Goal: Task Accomplishment & Management: Manage account settings

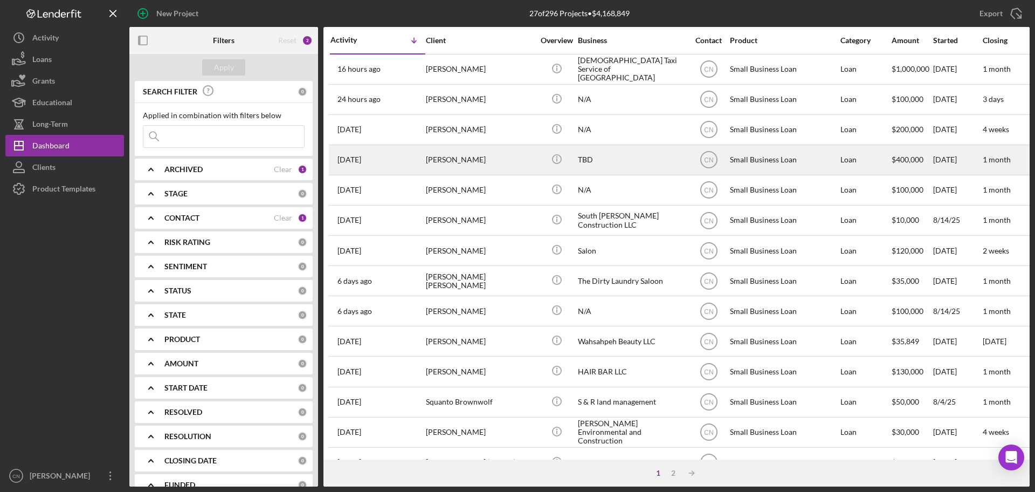
click at [481, 163] on div "[PERSON_NAME]" at bounding box center [480, 160] width 108 height 29
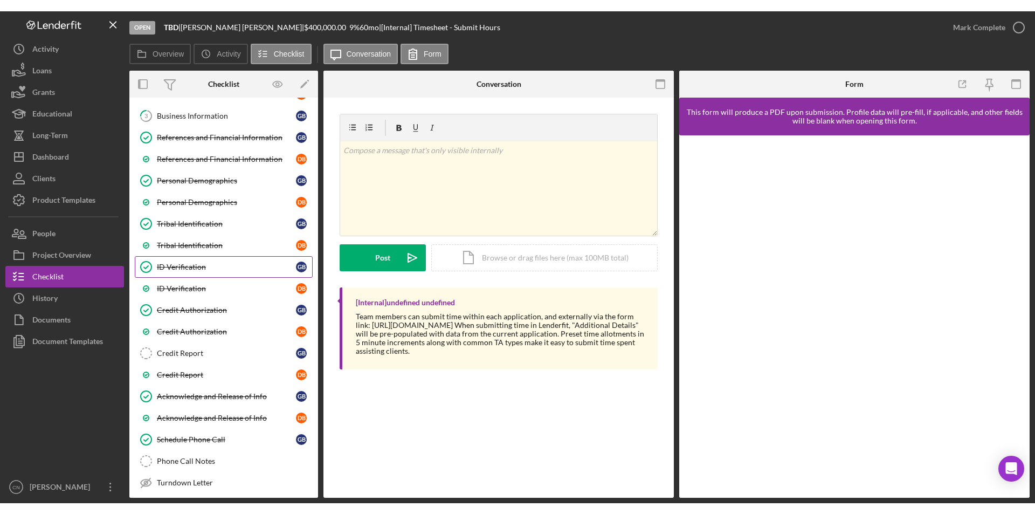
scroll to position [162, 0]
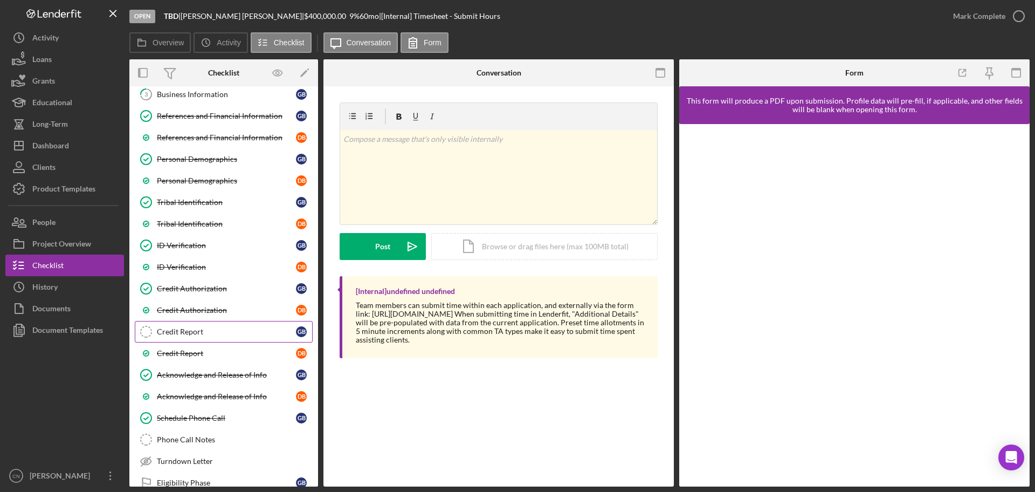
click at [188, 326] on link "Credit Report Credit Report G B" at bounding box center [224, 332] width 178 height 22
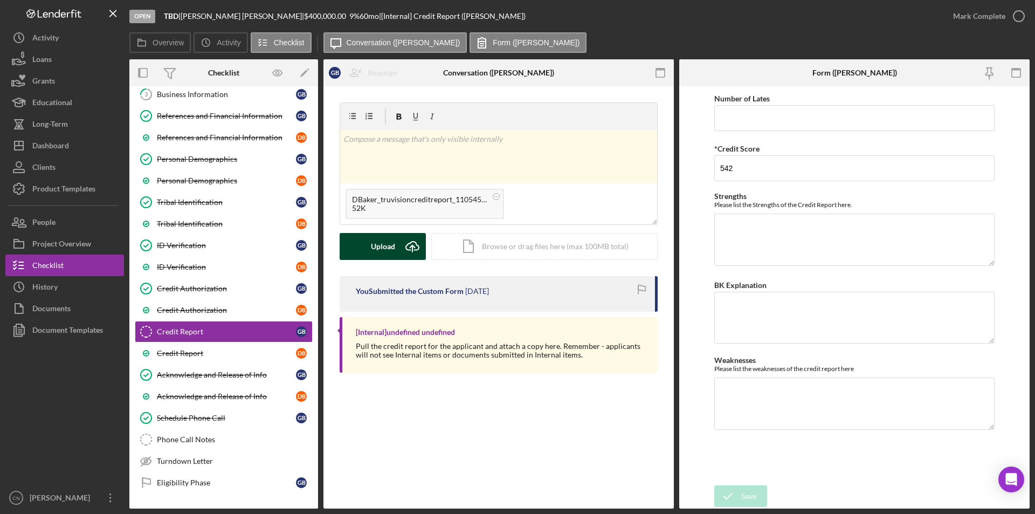
click at [402, 247] on icon "Icon/Upload" at bounding box center [412, 246] width 27 height 27
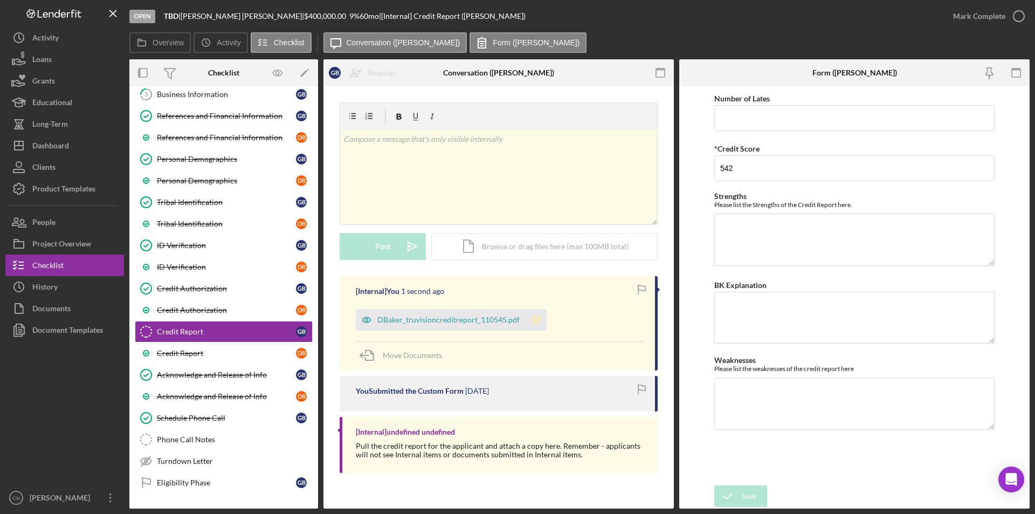
click at [536, 320] on polygon "button" at bounding box center [536, 319] width 9 height 9
click at [187, 350] on div "Credit Report" at bounding box center [226, 353] width 139 height 9
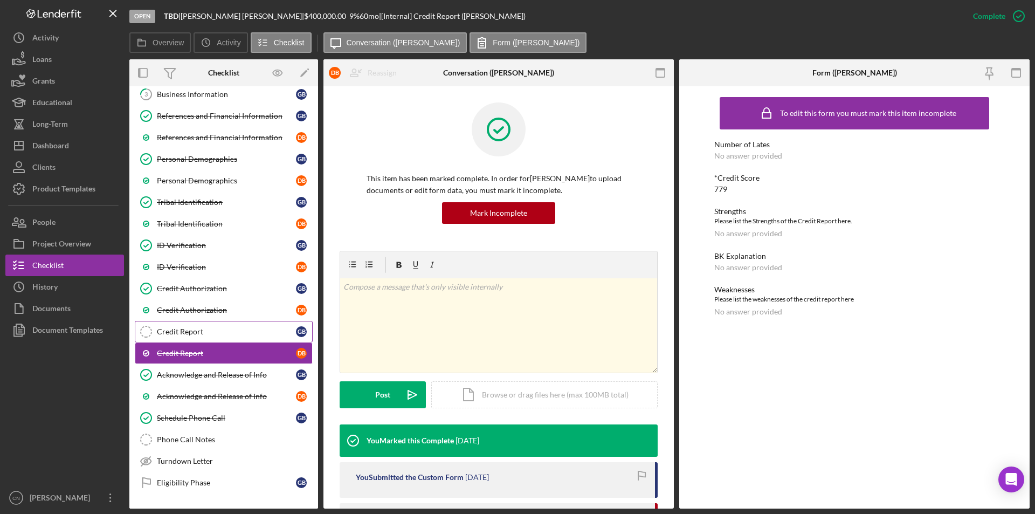
click at [181, 332] on div "Credit Report" at bounding box center [226, 331] width 139 height 9
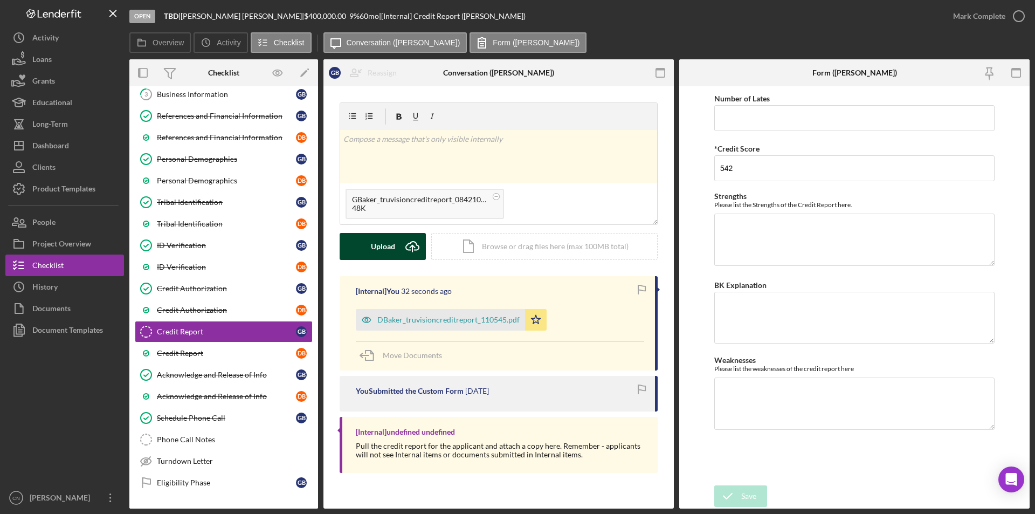
click at [376, 244] on div "Upload" at bounding box center [383, 246] width 24 height 27
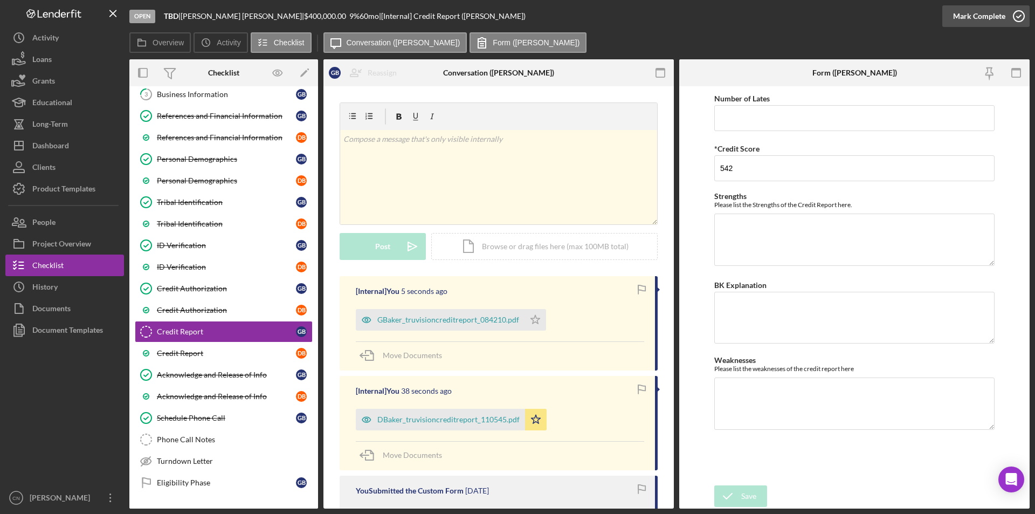
click at [1020, 18] on icon "button" at bounding box center [1019, 16] width 27 height 27
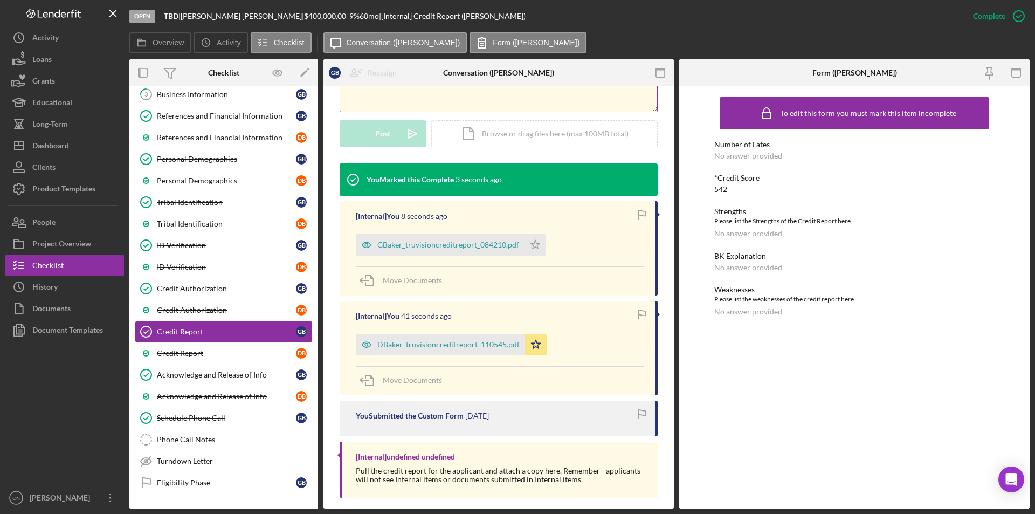
scroll to position [270, 0]
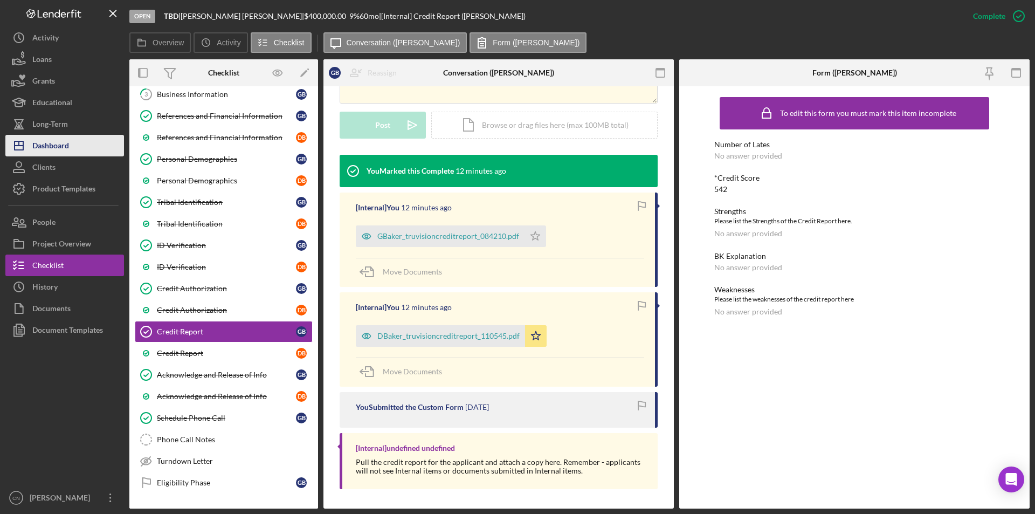
click at [29, 153] on icon "Icon/Dashboard" at bounding box center [18, 145] width 27 height 27
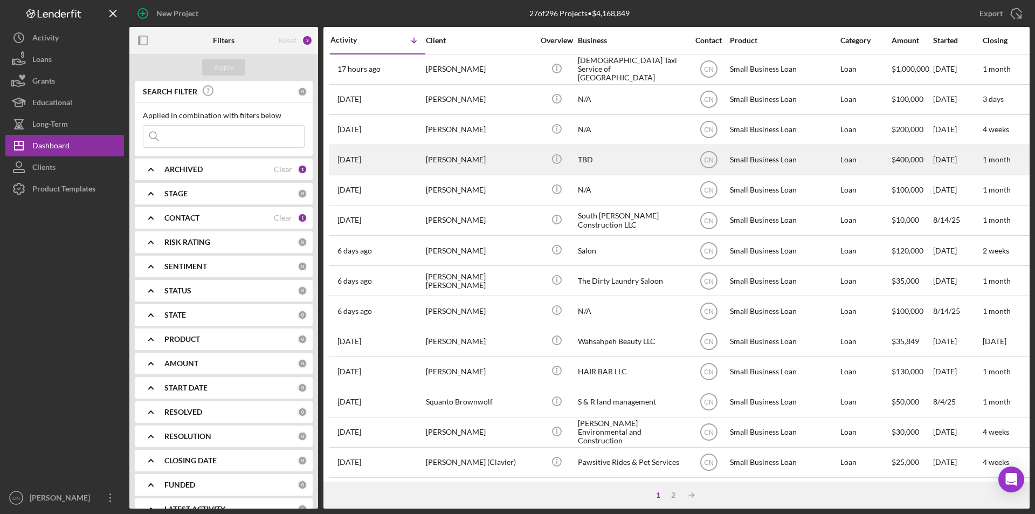
click at [437, 160] on div "[PERSON_NAME]" at bounding box center [480, 160] width 108 height 29
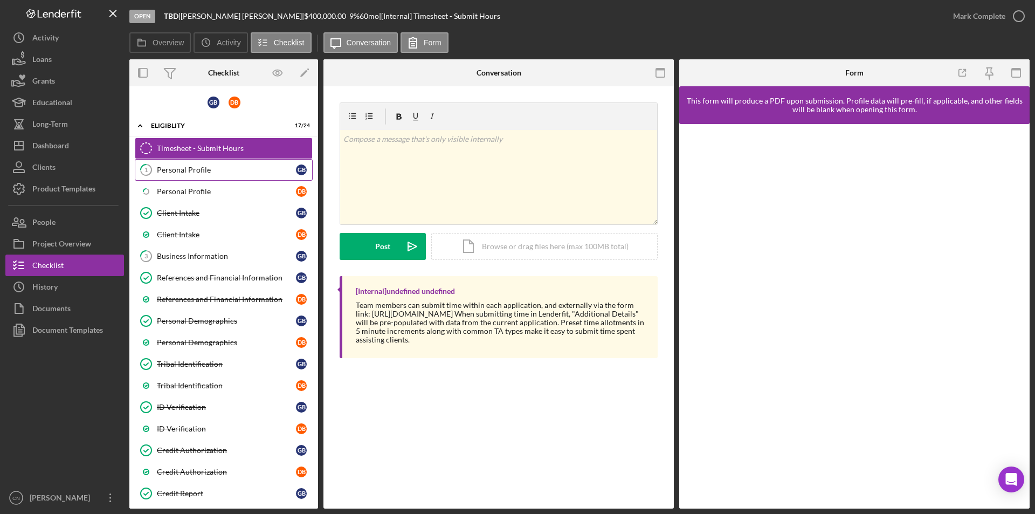
click at [180, 166] on div "Personal Profile" at bounding box center [226, 170] width 139 height 9
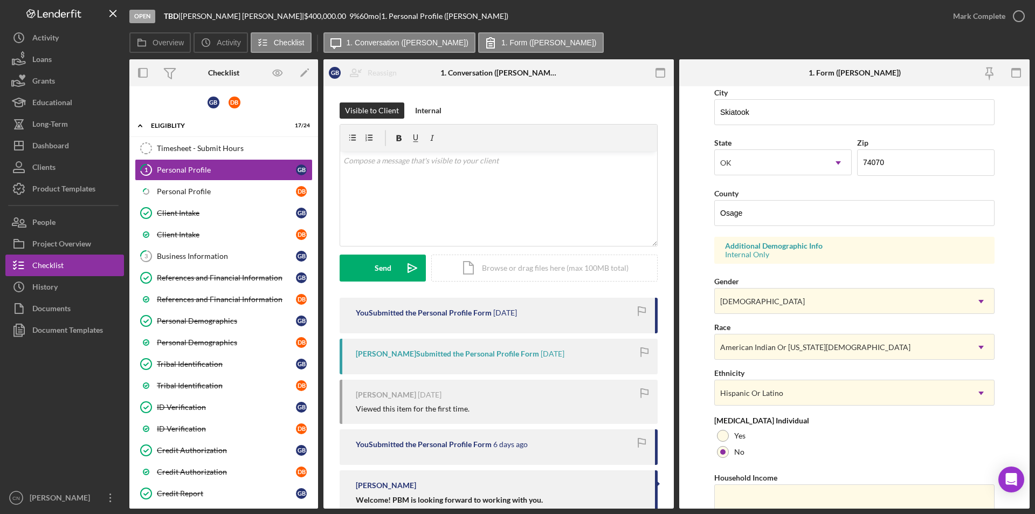
scroll to position [298, 0]
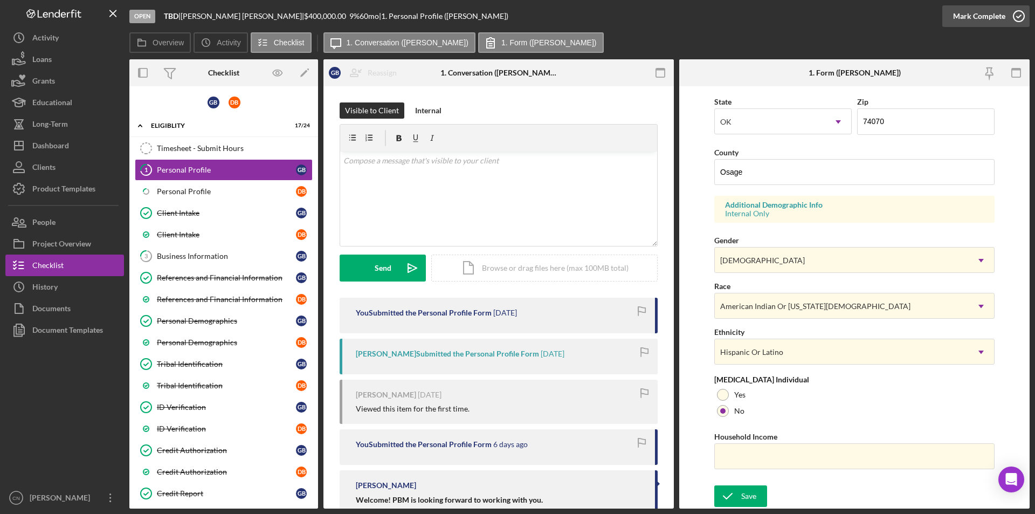
click at [1018, 11] on circle "button" at bounding box center [1019, 16] width 11 height 11
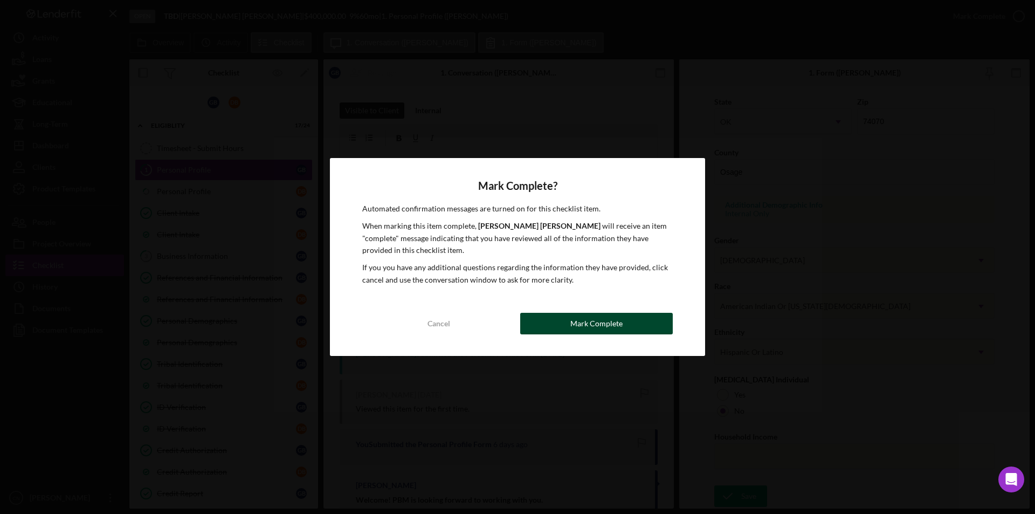
click at [560, 320] on button "Mark Complete" at bounding box center [596, 324] width 153 height 22
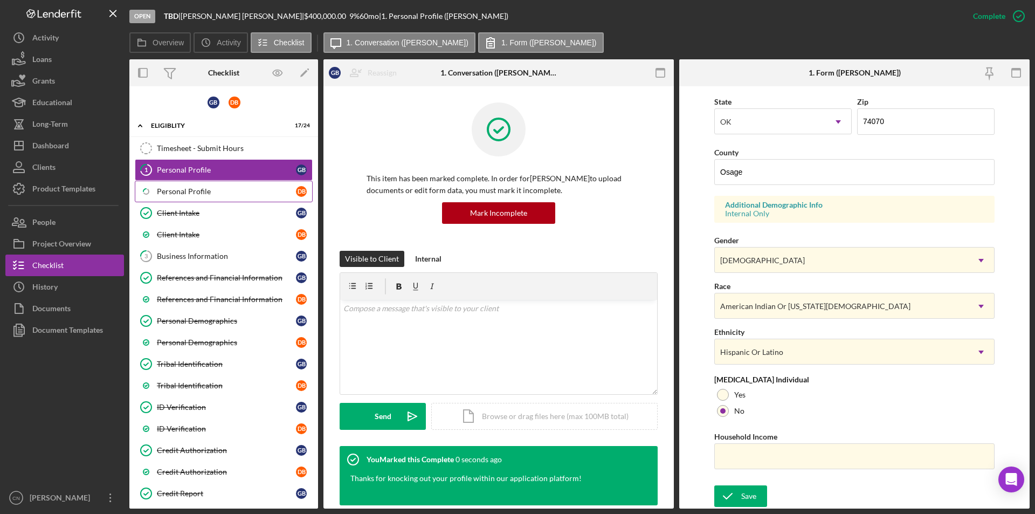
scroll to position [81, 0]
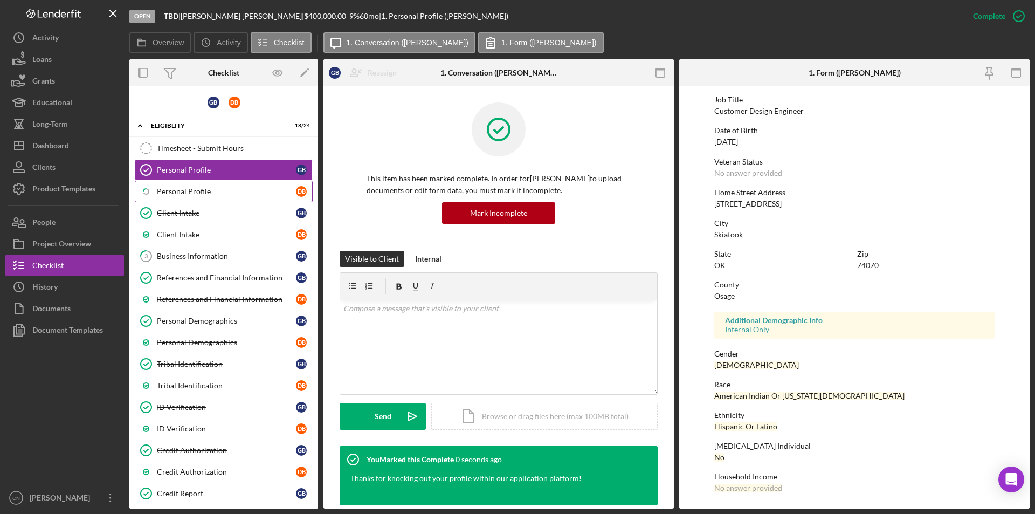
click at [163, 195] on div "Personal Profile" at bounding box center [226, 191] width 139 height 9
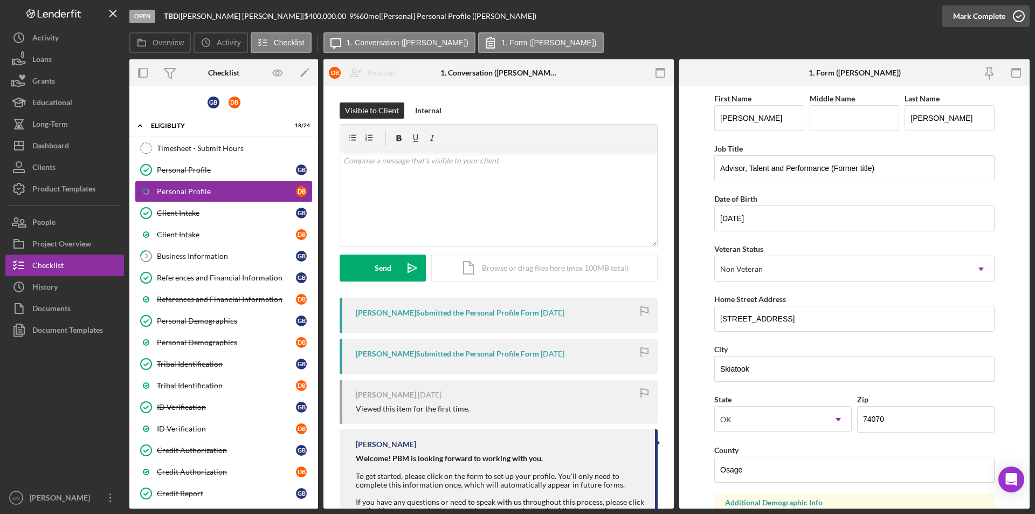
click at [1020, 18] on icon "button" at bounding box center [1019, 16] width 27 height 27
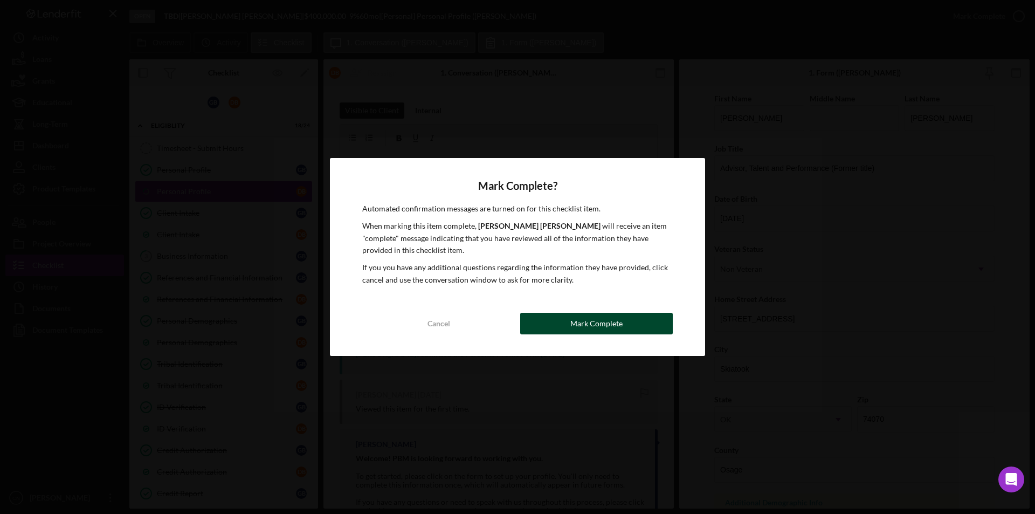
click at [583, 326] on div "Mark Complete" at bounding box center [597, 324] width 52 height 22
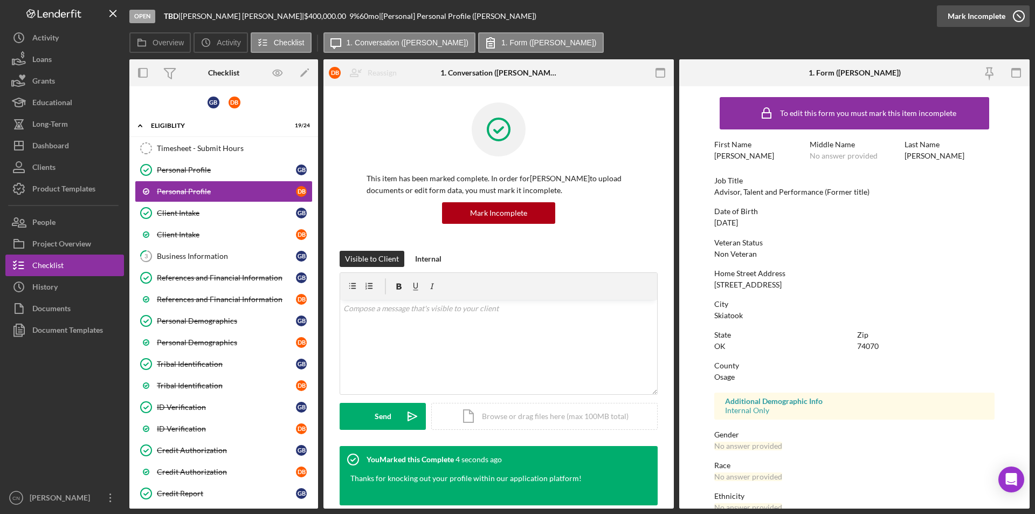
click at [1019, 18] on icon "button" at bounding box center [1019, 16] width 27 height 27
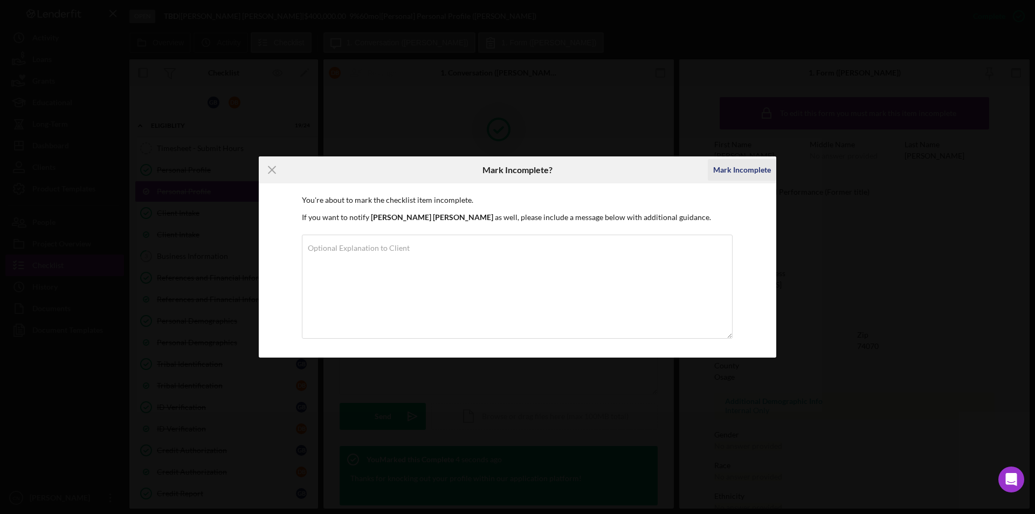
click at [738, 171] on div "Mark Incomplete" at bounding box center [742, 170] width 58 height 22
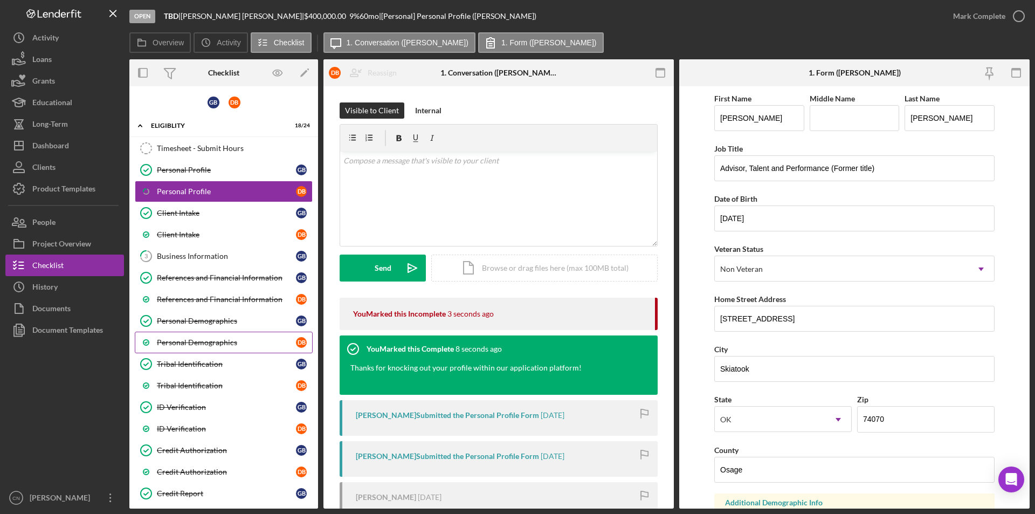
click at [188, 343] on div "Personal Demographics" at bounding box center [226, 342] width 139 height 9
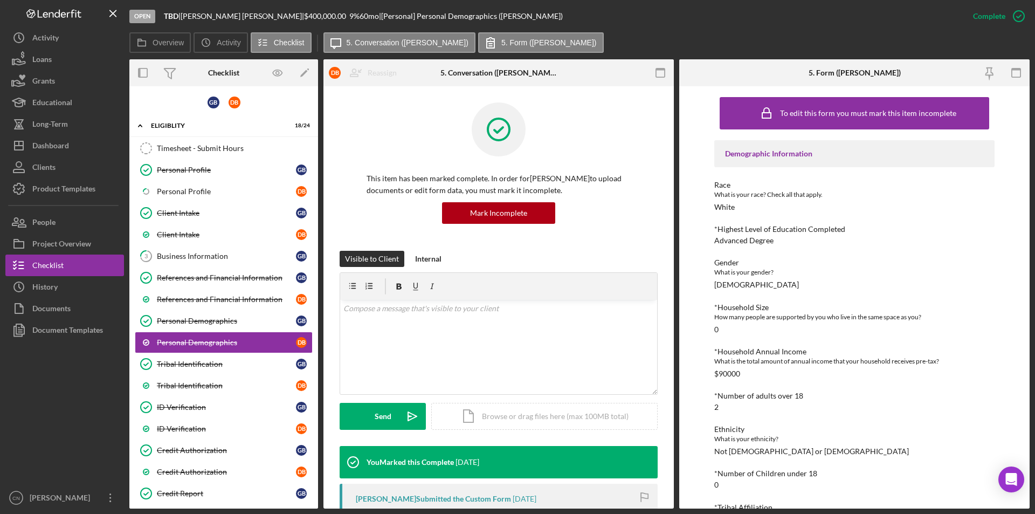
scroll to position [31, 0]
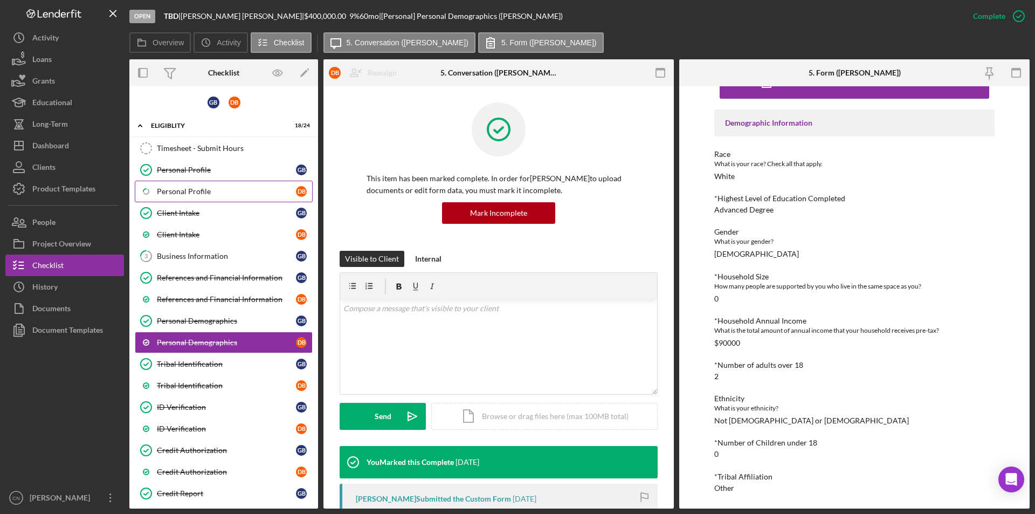
click at [178, 187] on div "Personal Profile" at bounding box center [226, 191] width 139 height 9
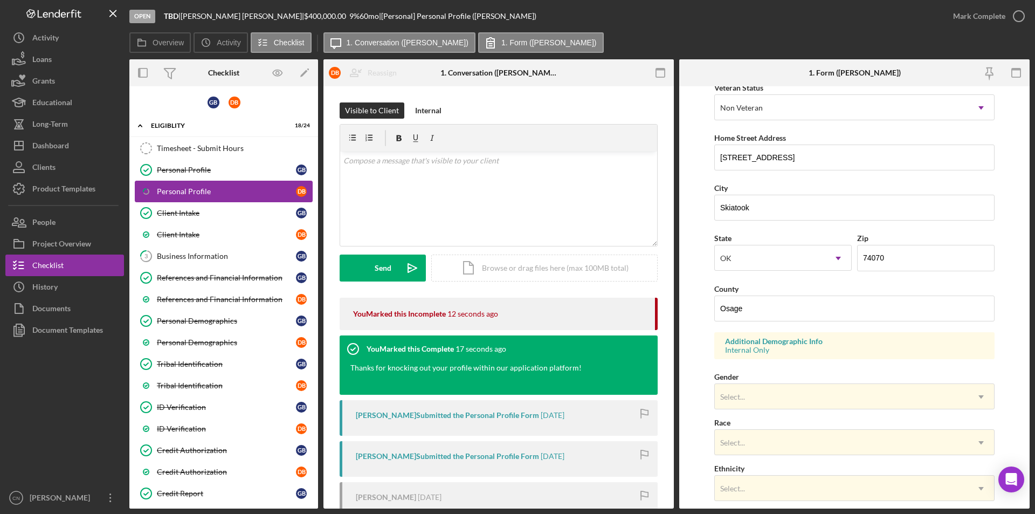
scroll to position [162, 0]
click at [745, 392] on div "Select..." at bounding box center [733, 396] width 28 height 9
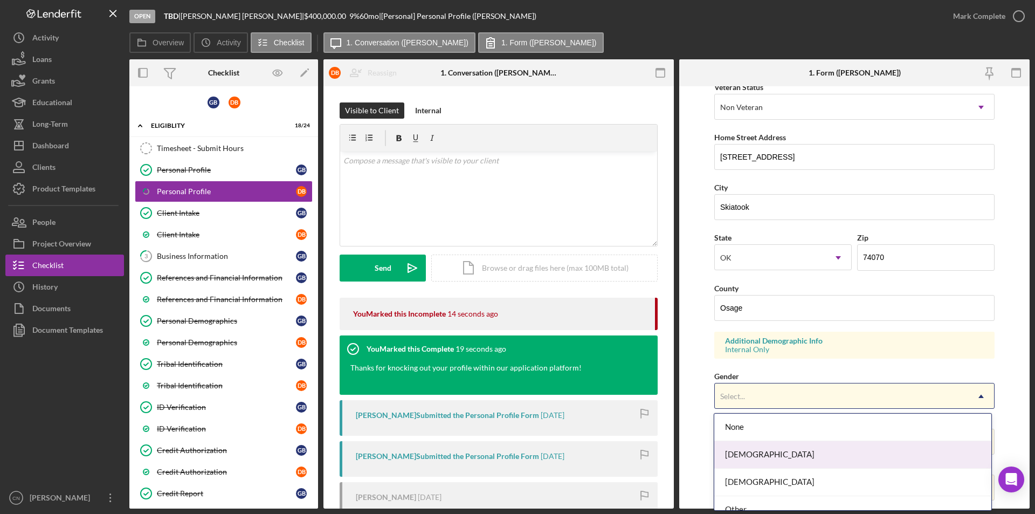
click at [747, 446] on div "[DEMOGRAPHIC_DATA]" at bounding box center [852, 455] width 277 height 28
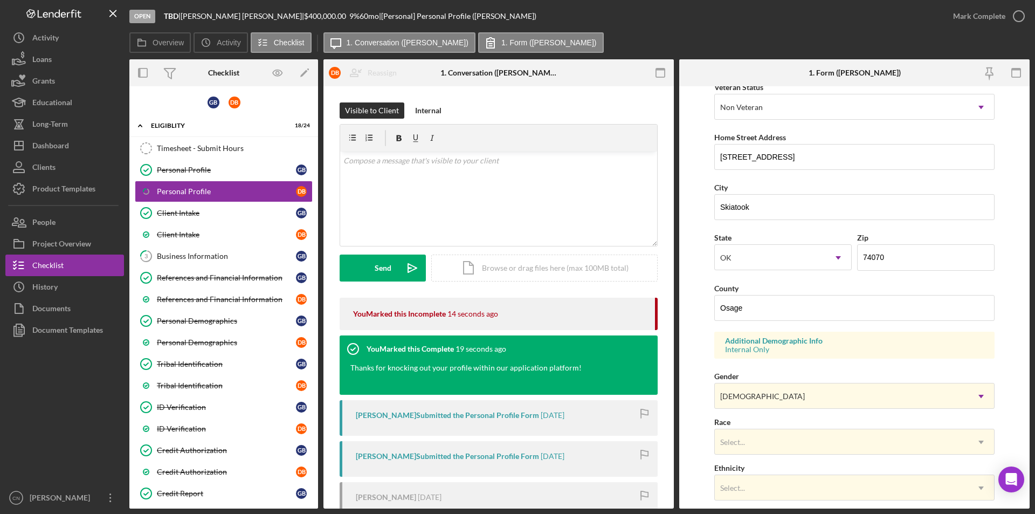
scroll to position [216, 0]
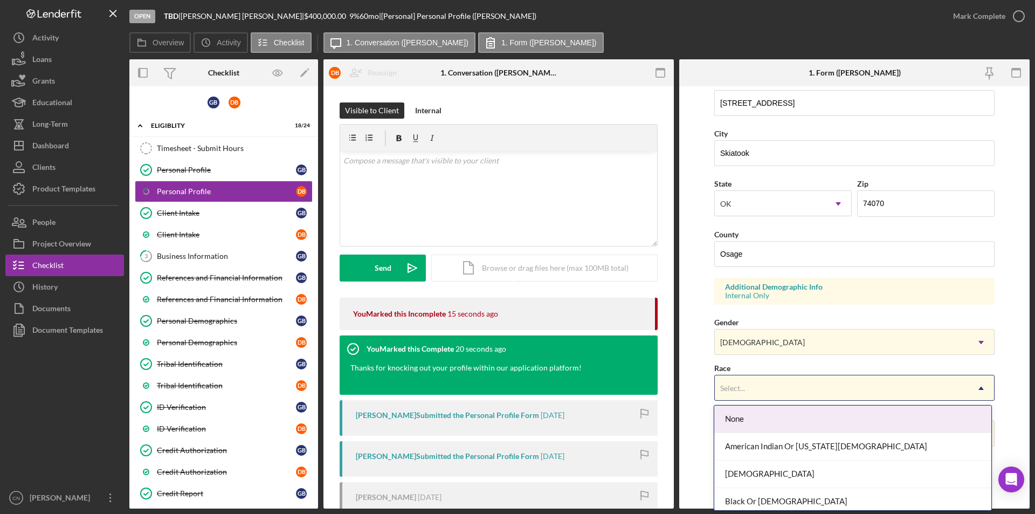
click at [768, 388] on div "Select..." at bounding box center [841, 388] width 253 height 25
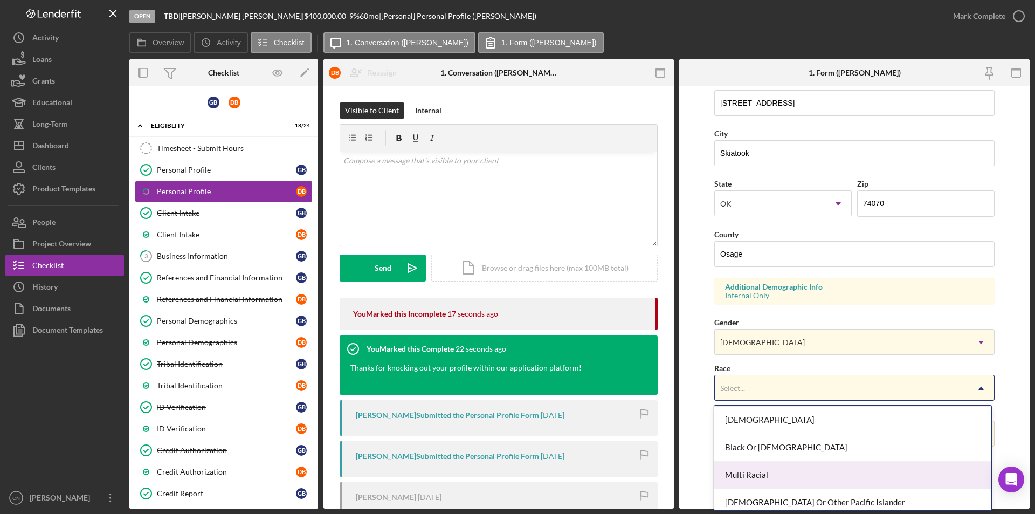
scroll to position [115, 0]
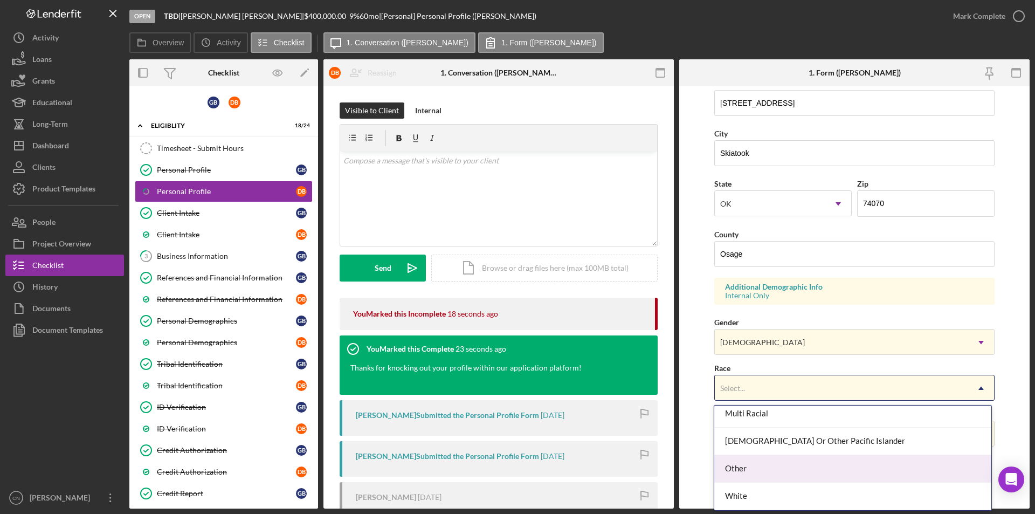
click at [747, 473] on div "Other" at bounding box center [852, 469] width 277 height 28
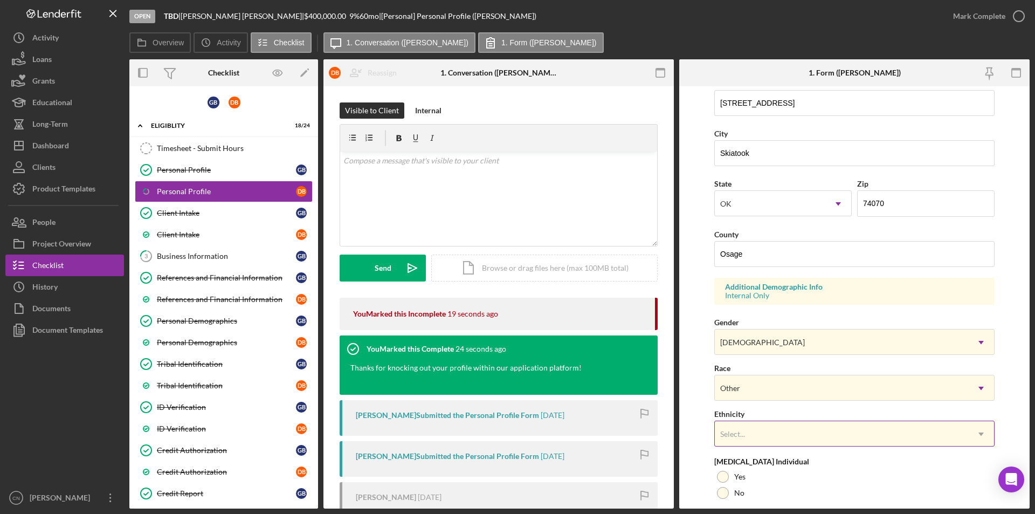
click at [747, 441] on div "Select..." at bounding box center [841, 434] width 253 height 25
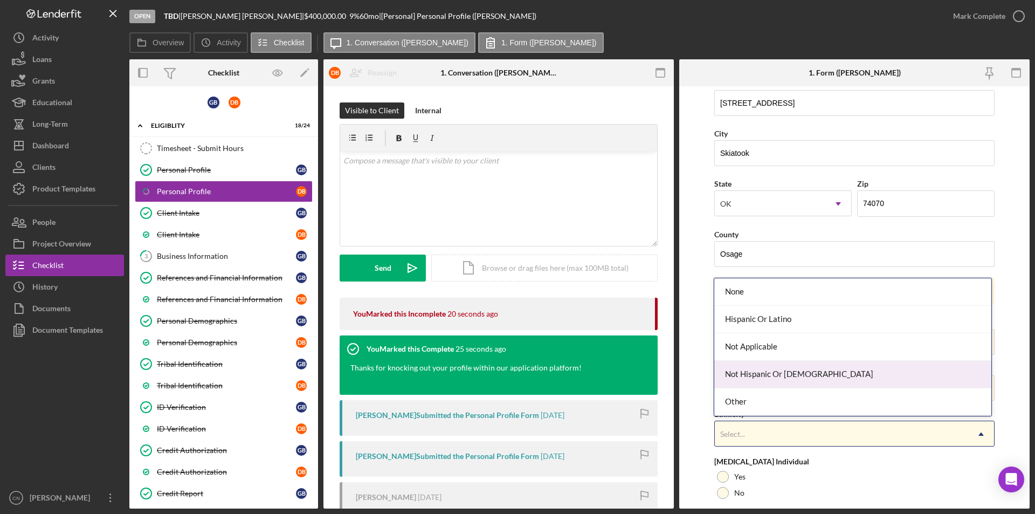
click at [750, 377] on div "Not Hispanic Or [DEMOGRAPHIC_DATA]" at bounding box center [852, 375] width 277 height 28
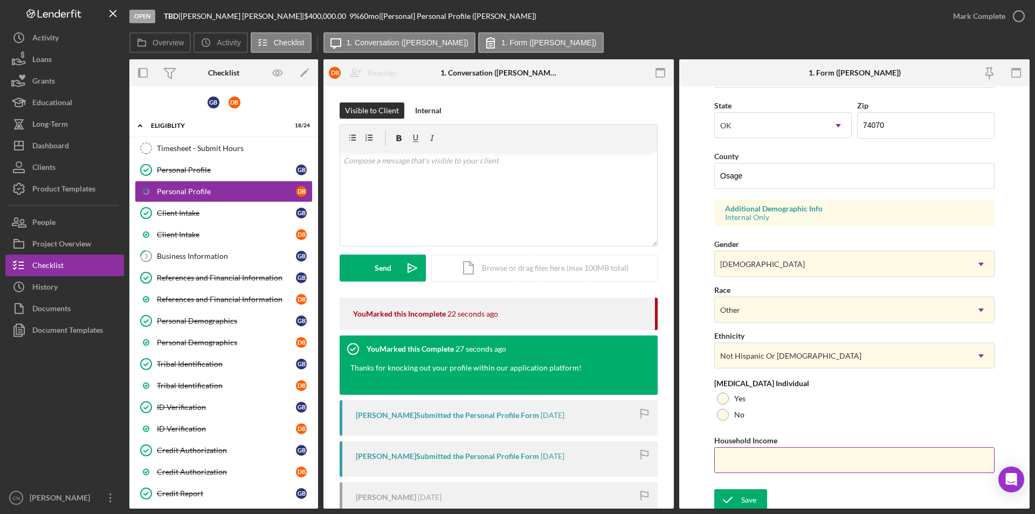
scroll to position [298, 0]
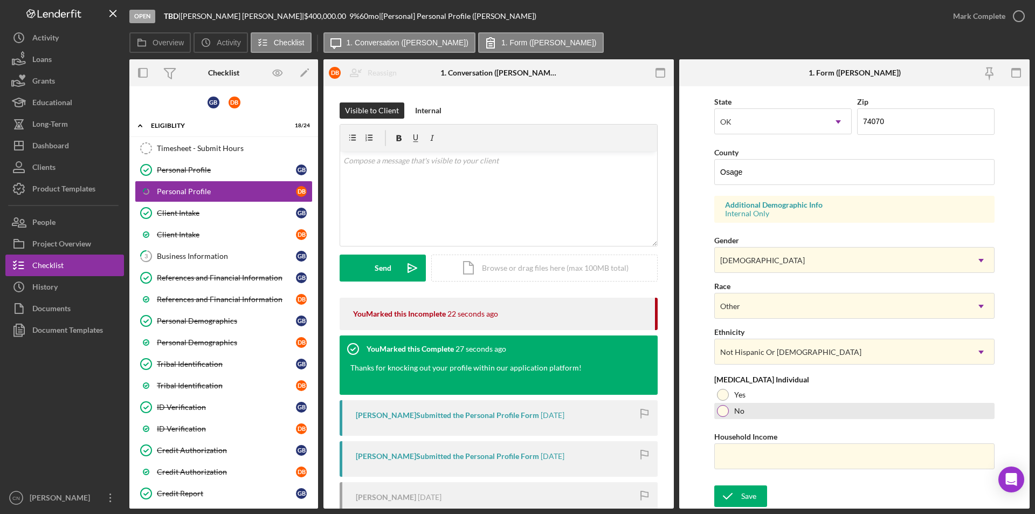
click at [720, 409] on div at bounding box center [723, 411] width 12 height 12
click at [745, 491] on div "Save" at bounding box center [748, 496] width 15 height 22
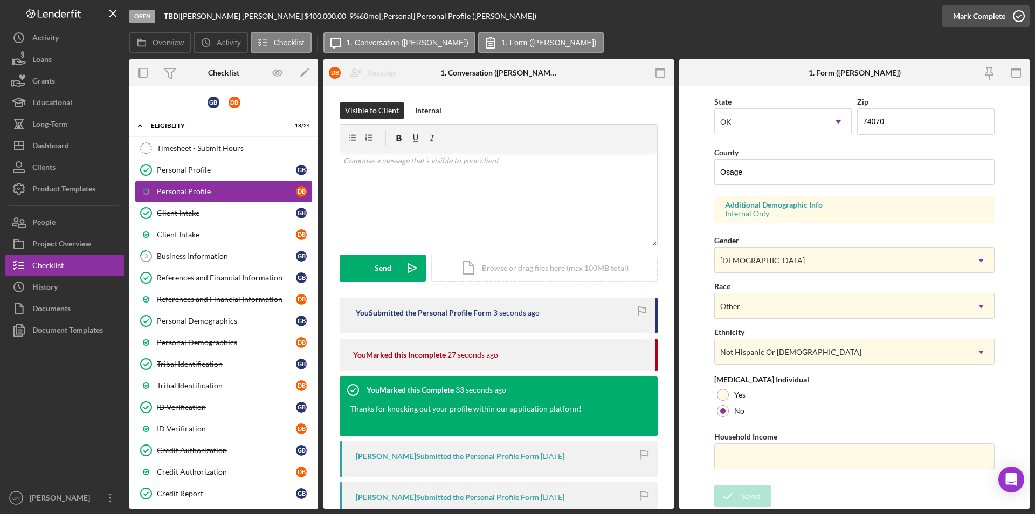
click at [1024, 17] on icon "button" at bounding box center [1019, 16] width 27 height 27
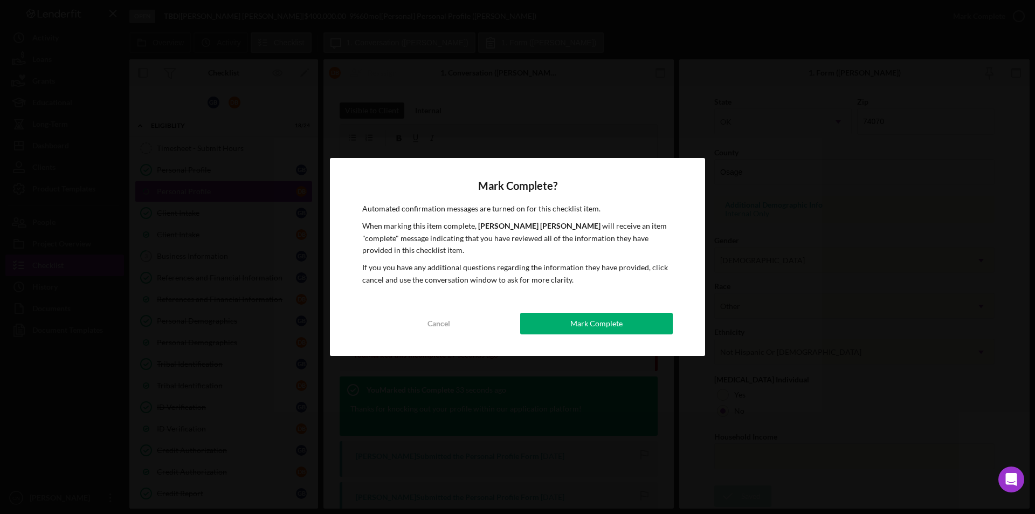
click at [592, 326] on div "Mark Complete" at bounding box center [597, 324] width 52 height 22
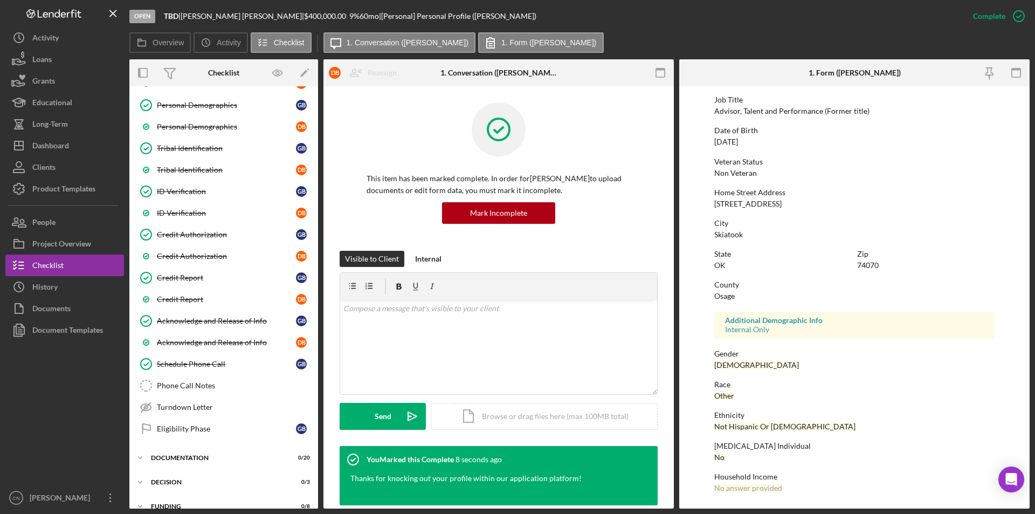
scroll to position [255, 0]
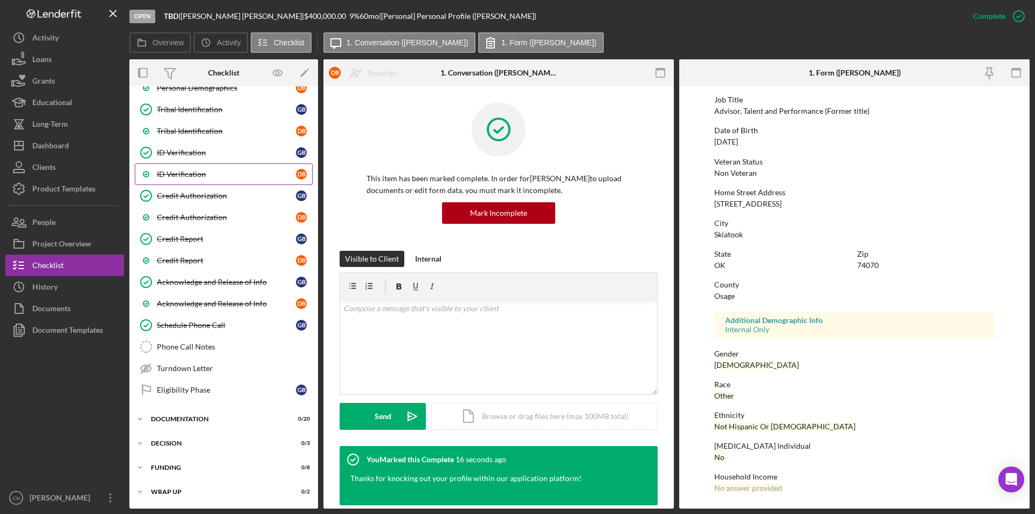
click at [180, 170] on div "ID Verification" at bounding box center [226, 174] width 139 height 9
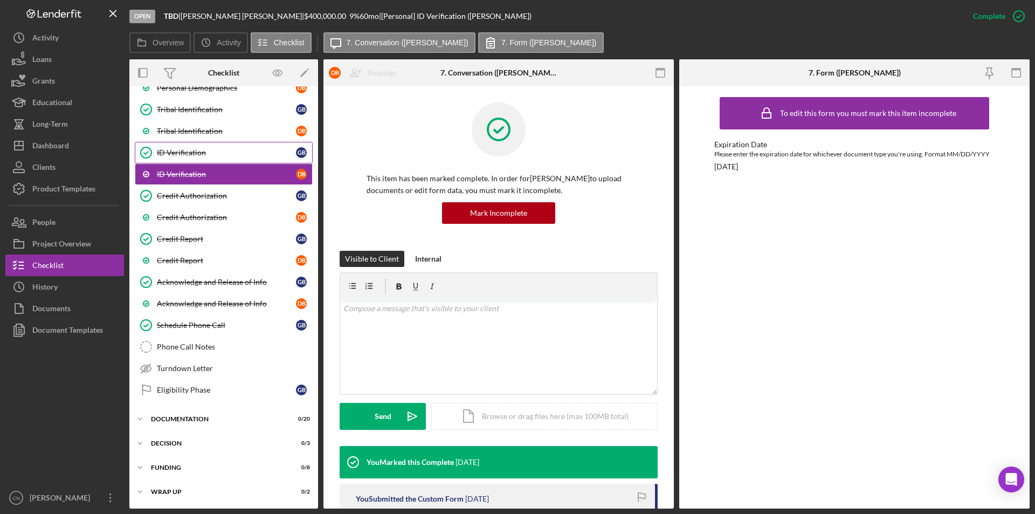
click at [176, 153] on div "ID Verification" at bounding box center [226, 152] width 139 height 9
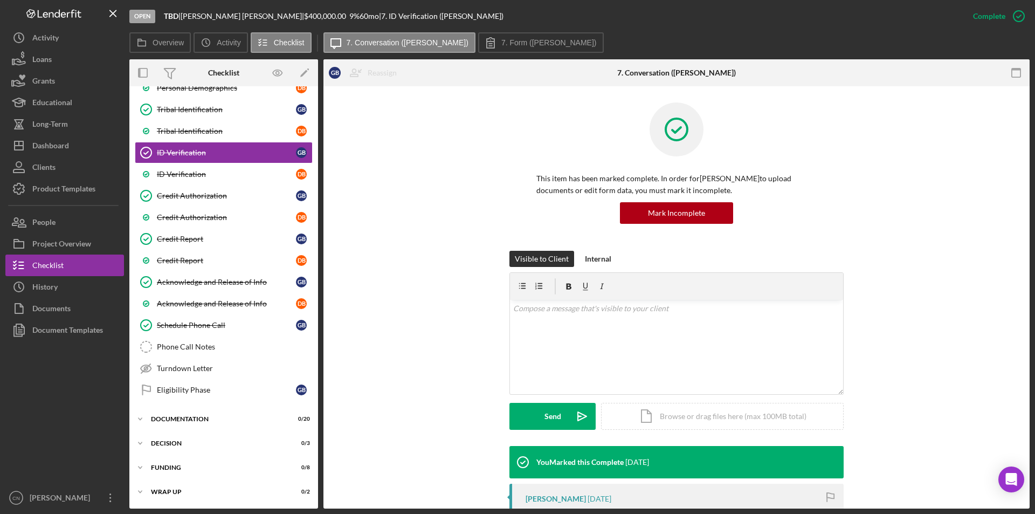
scroll to position [162, 0]
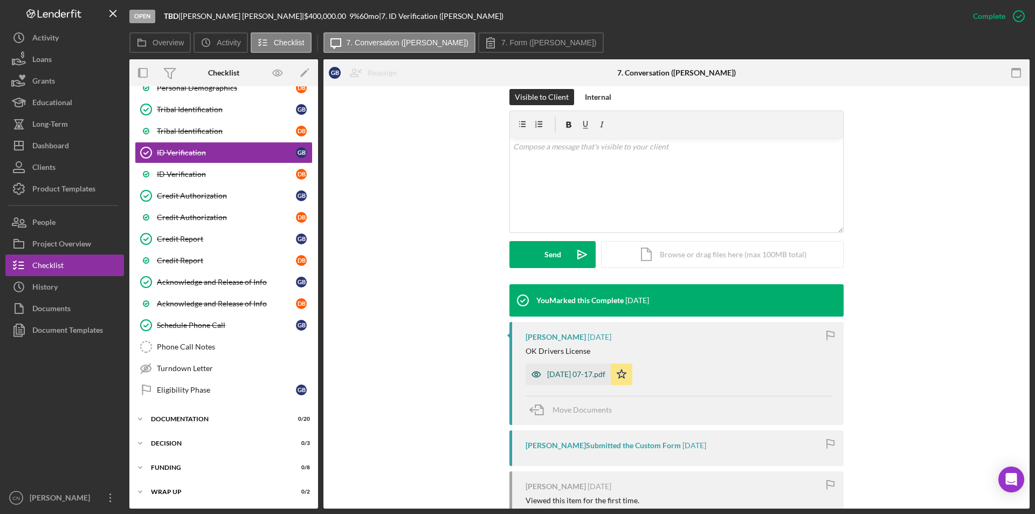
click at [568, 370] on div "[DATE] 07-17.pdf" at bounding box center [576, 374] width 58 height 9
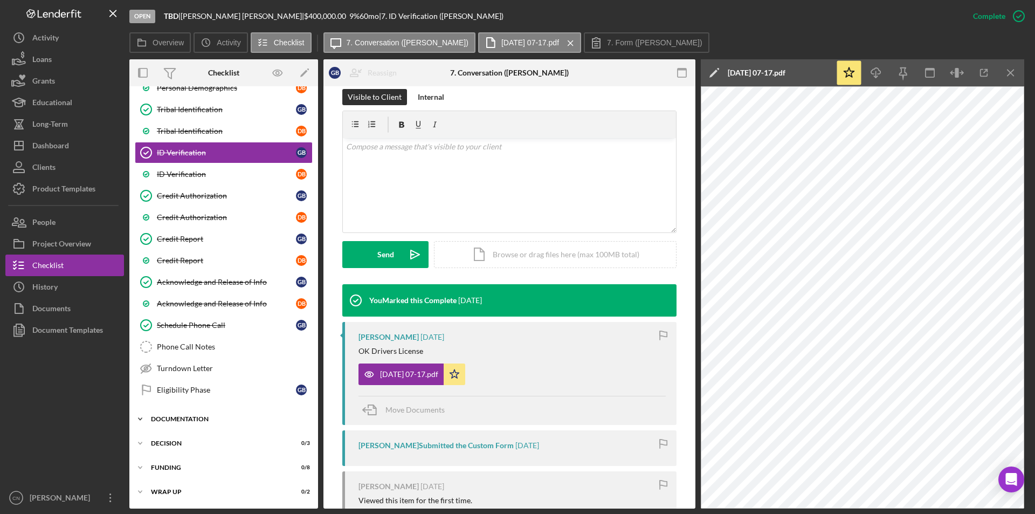
click at [195, 415] on div "Icon/Expander Documentation 0 / 20" at bounding box center [223, 419] width 189 height 22
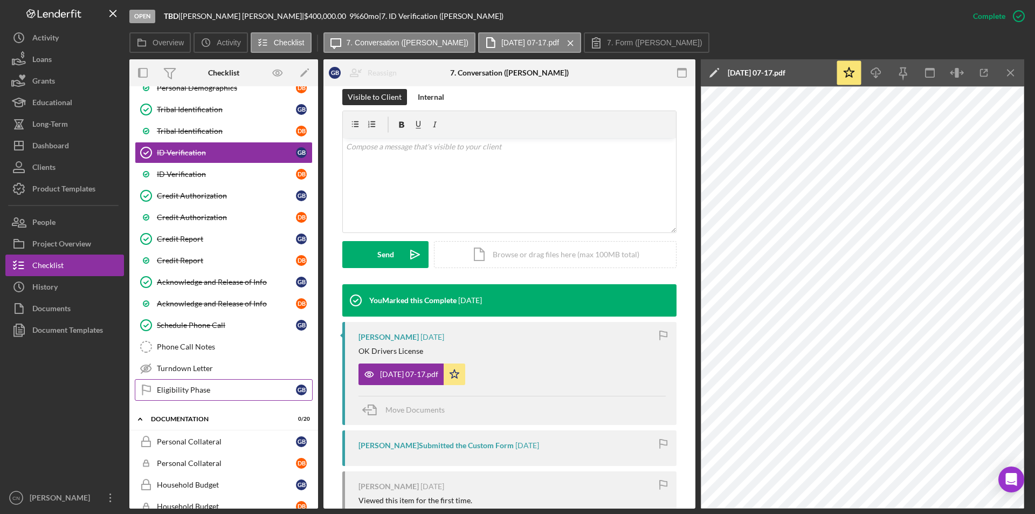
click at [179, 389] on div "Eligibility Phase" at bounding box center [226, 390] width 139 height 9
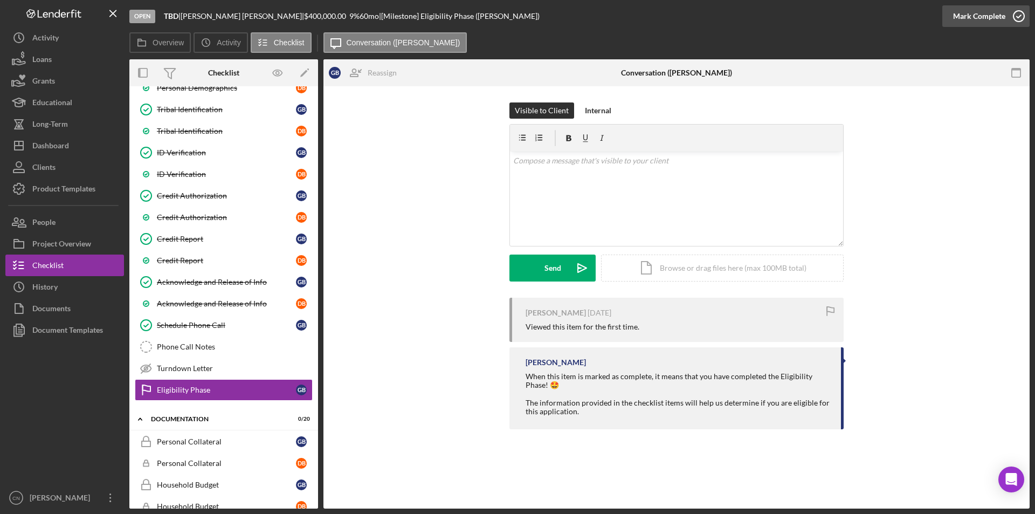
click at [1018, 19] on icon "button" at bounding box center [1019, 16] width 27 height 27
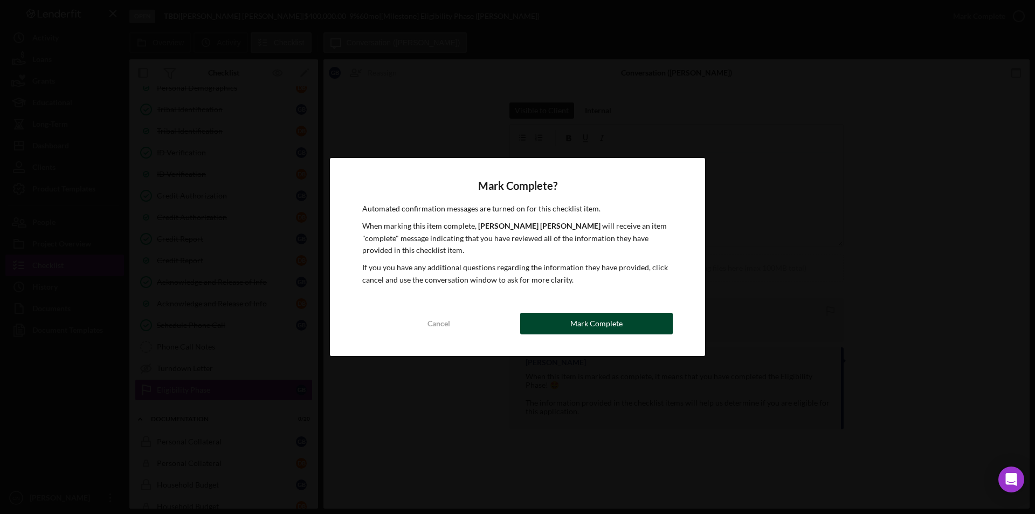
click at [621, 325] on div "Mark Complete" at bounding box center [597, 324] width 52 height 22
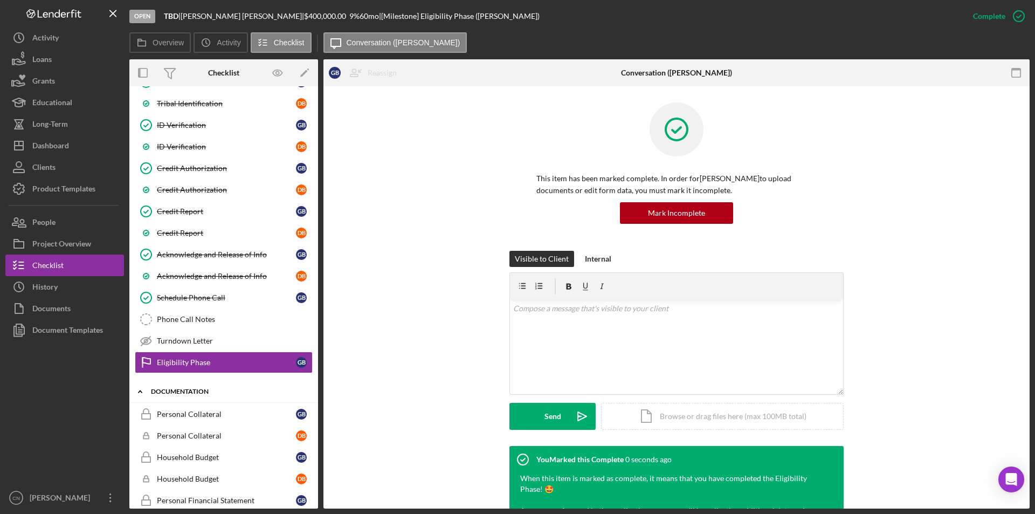
scroll to position [308, 0]
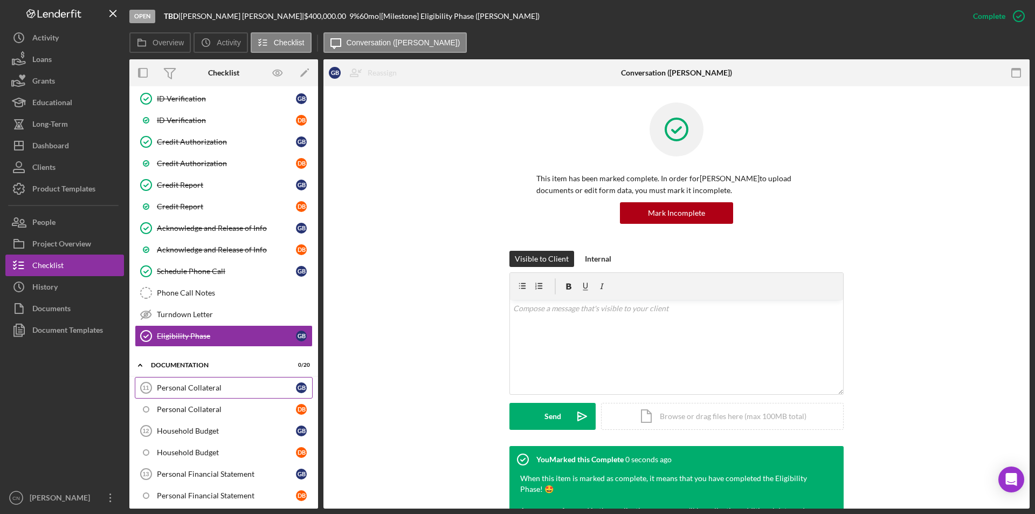
click at [201, 385] on div "Personal Collateral" at bounding box center [226, 387] width 139 height 9
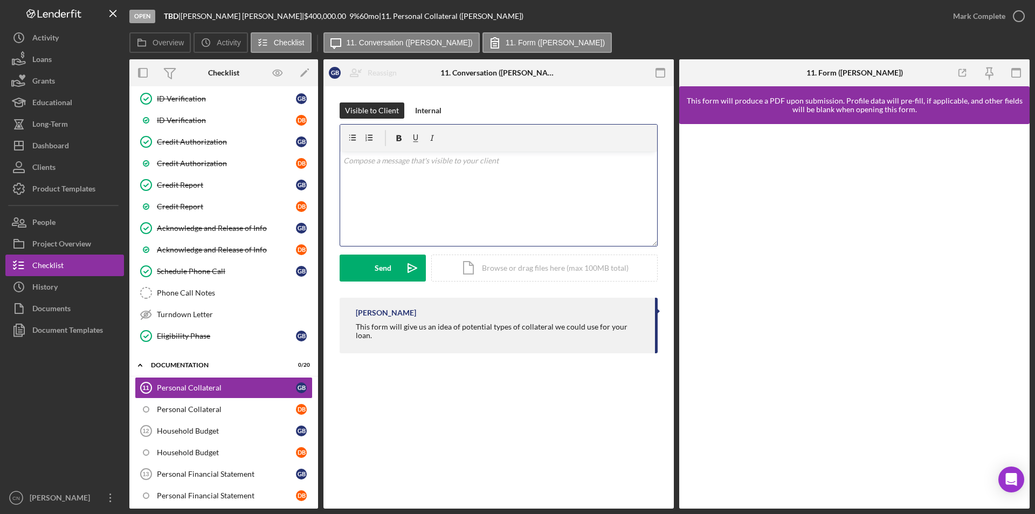
click at [443, 178] on div "v Color teal Color pink Remove color Add row above Add row below Add column bef…" at bounding box center [498, 199] width 317 height 94
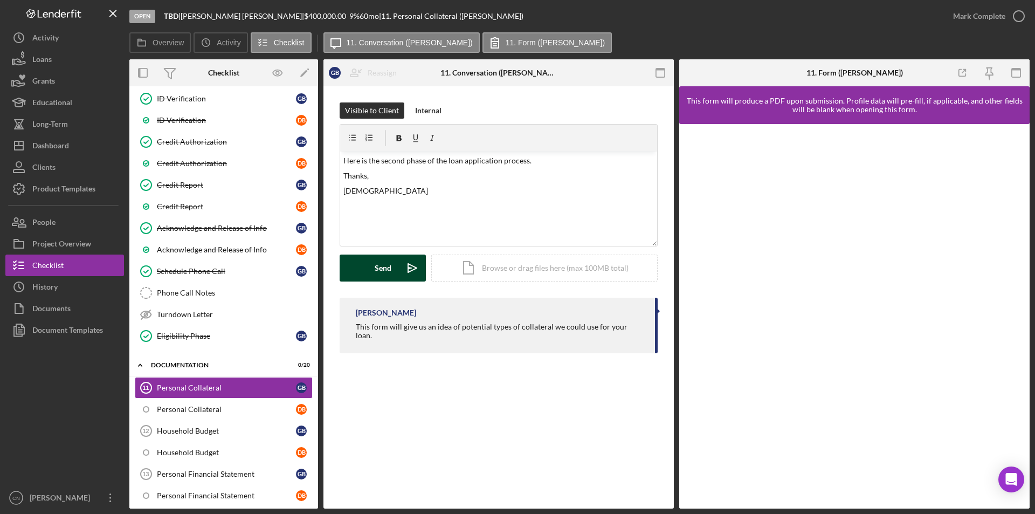
click at [374, 264] on button "Send Icon/icon-invite-send" at bounding box center [383, 268] width 86 height 27
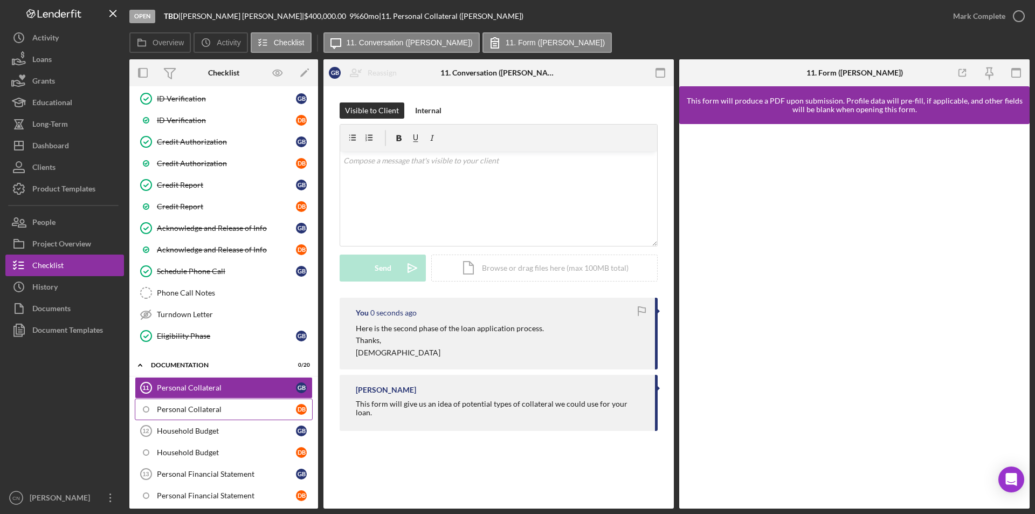
click at [188, 407] on div "Personal Collateral" at bounding box center [226, 409] width 139 height 9
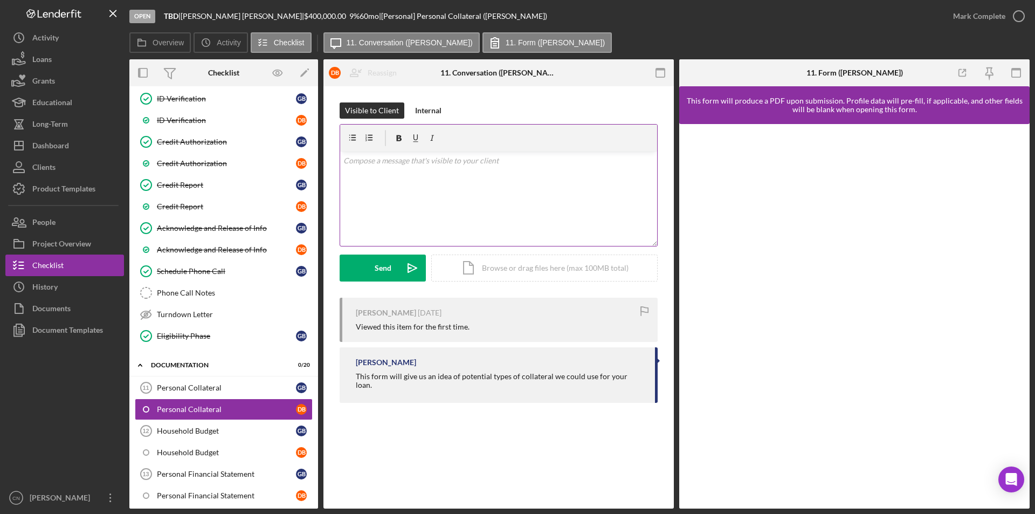
click at [421, 155] on p at bounding box center [498, 161] width 311 height 12
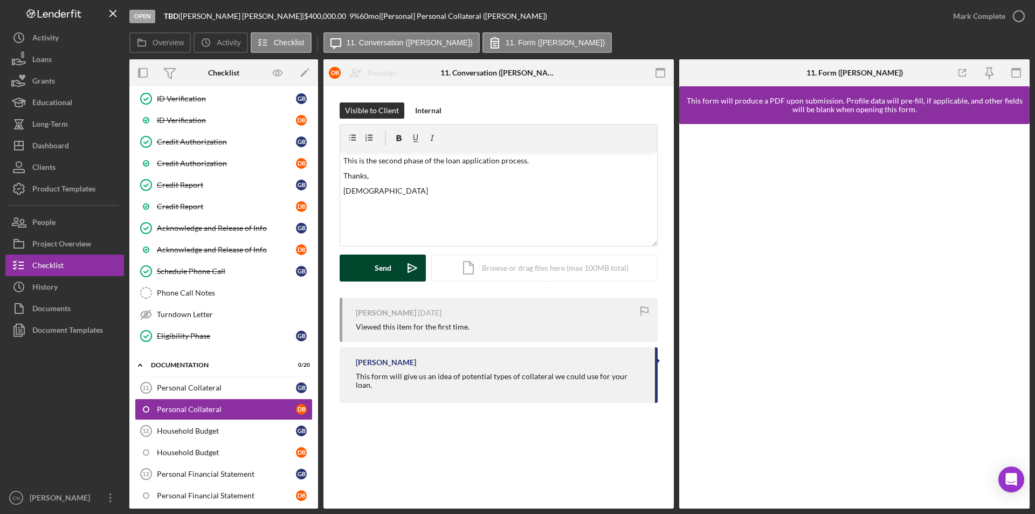
click at [381, 265] on div "Send" at bounding box center [383, 268] width 17 height 27
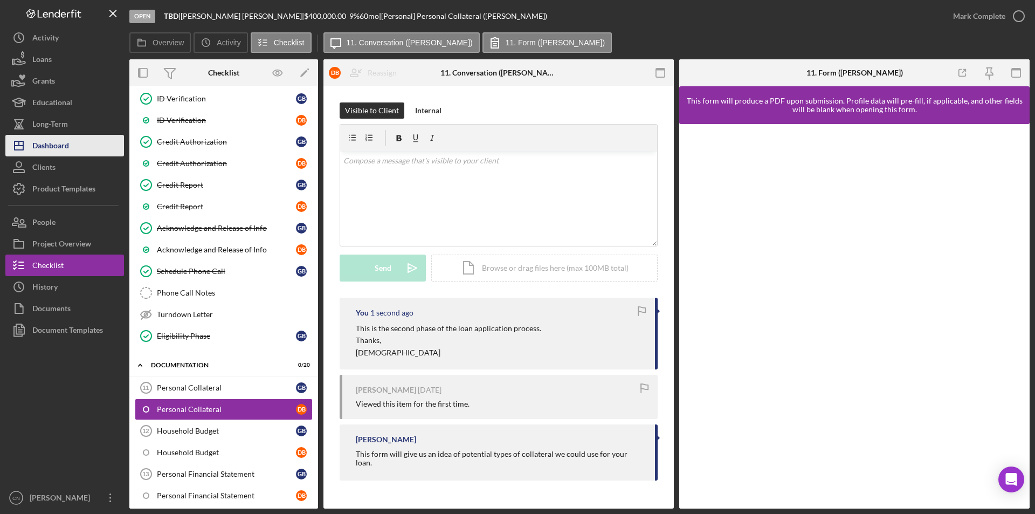
click at [59, 146] on div "Dashboard" at bounding box center [50, 147] width 37 height 24
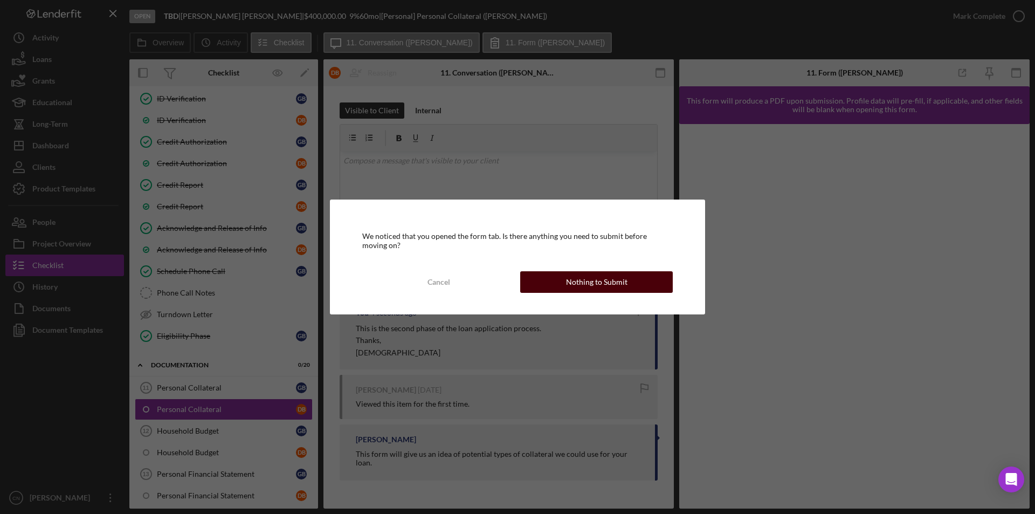
click at [574, 283] on div "Nothing to Submit" at bounding box center [596, 282] width 61 height 22
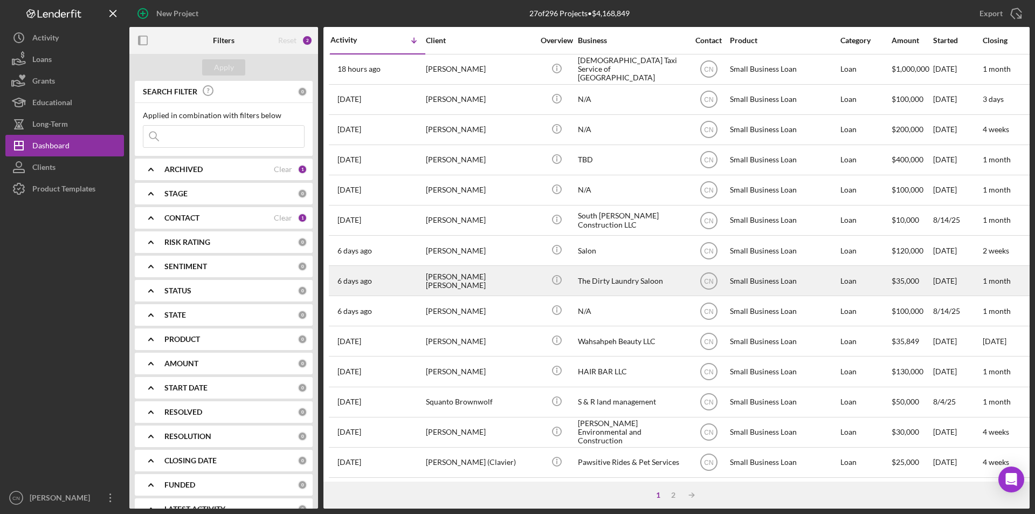
click at [466, 284] on div "[PERSON_NAME] [PERSON_NAME]" at bounding box center [480, 280] width 108 height 29
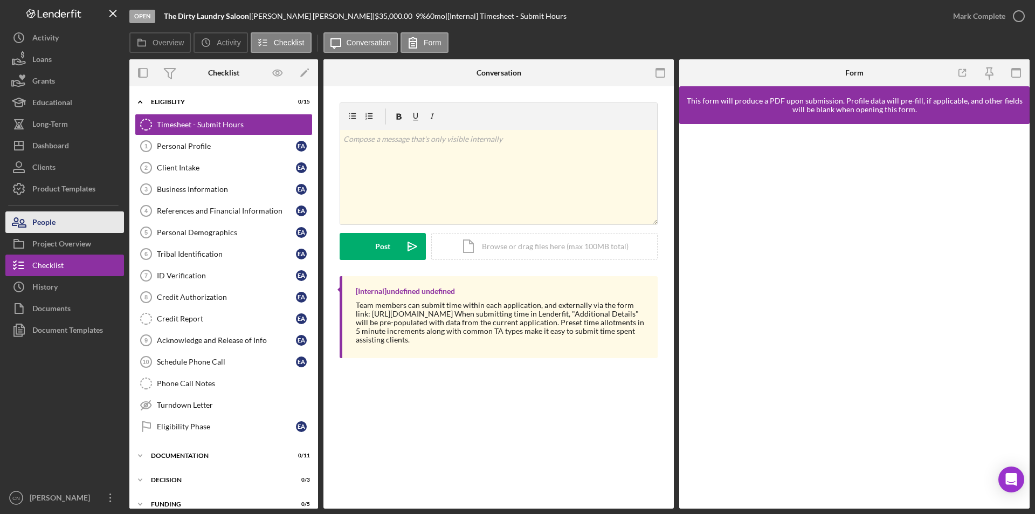
click at [54, 221] on div "People" at bounding box center [43, 223] width 23 height 24
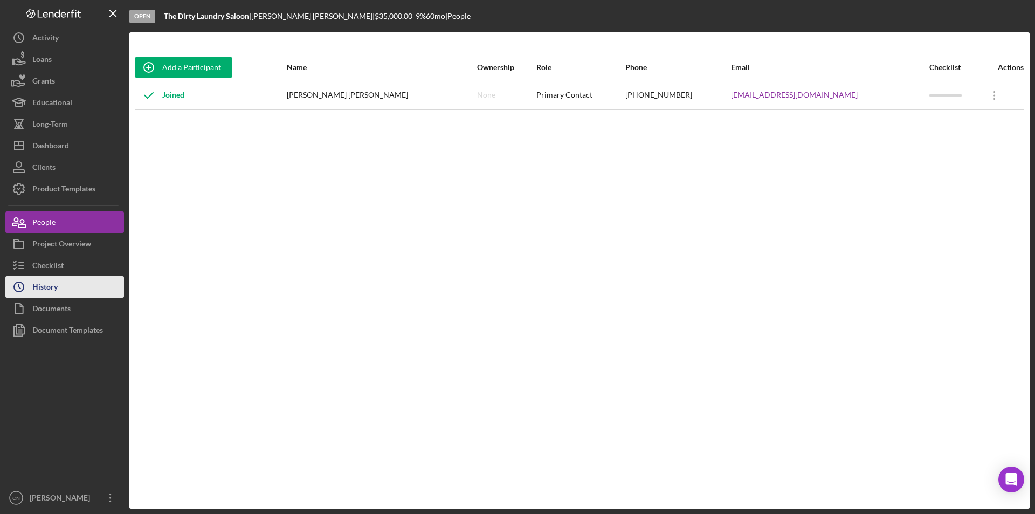
click at [69, 280] on button "Icon/History History" at bounding box center [64, 287] width 119 height 22
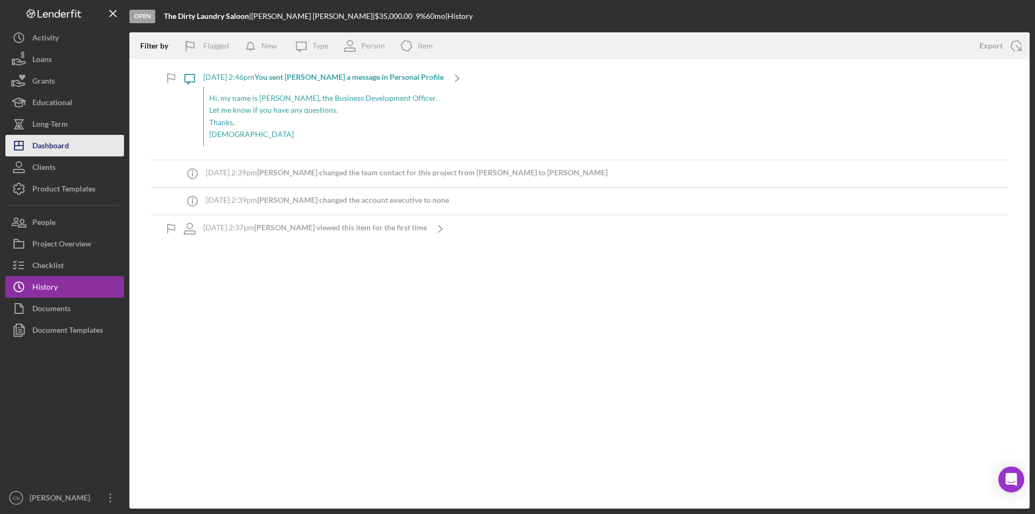
click at [56, 150] on div "Dashboard" at bounding box center [50, 147] width 37 height 24
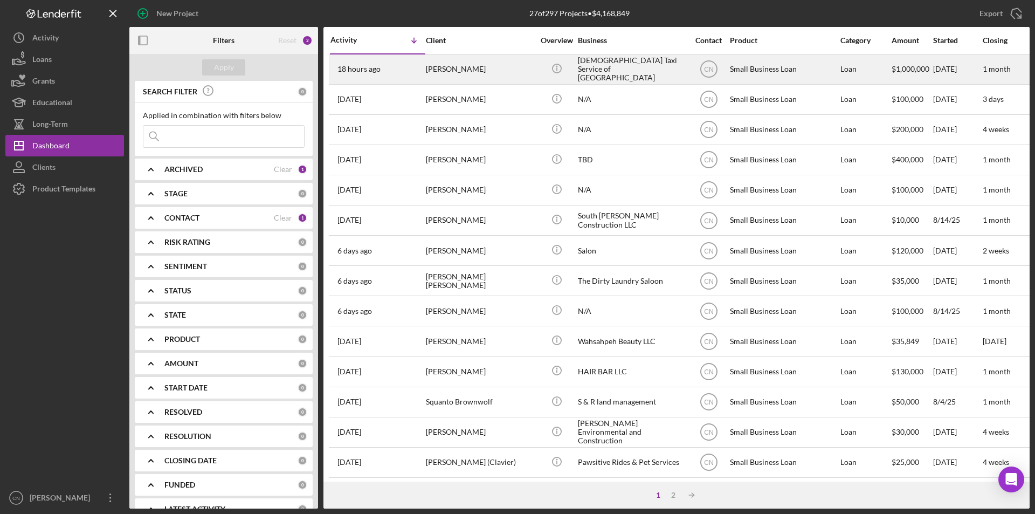
click at [607, 72] on div "[DEMOGRAPHIC_DATA] Taxi Service of [GEOGRAPHIC_DATA]" at bounding box center [632, 69] width 108 height 29
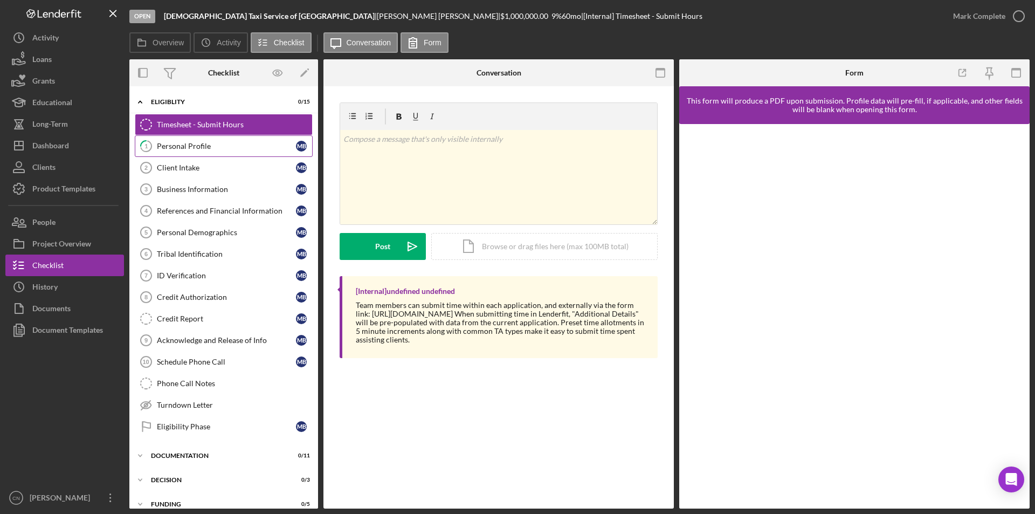
click at [186, 136] on link "1 Personal Profile M B" at bounding box center [224, 146] width 178 height 22
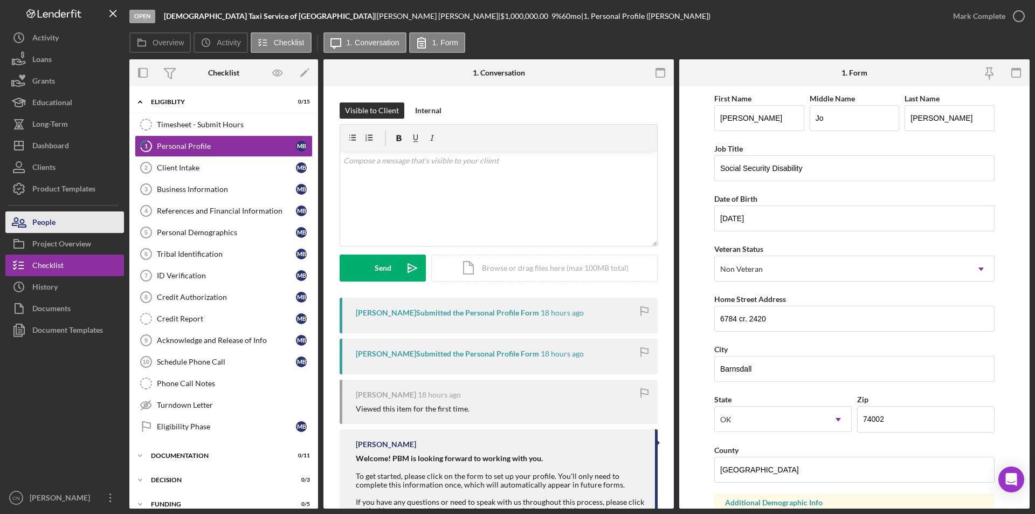
click at [47, 228] on div "People" at bounding box center [43, 223] width 23 height 24
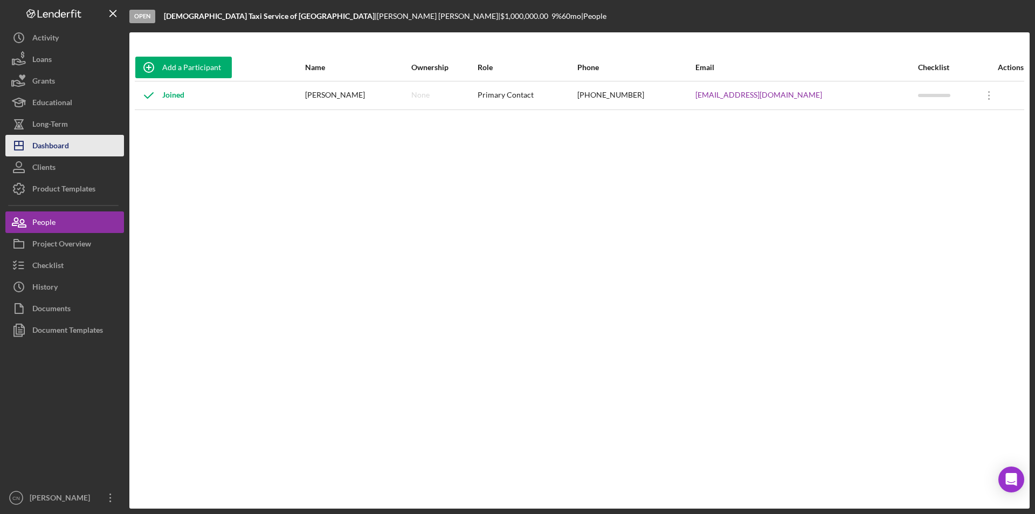
click at [50, 150] on div "Dashboard" at bounding box center [50, 147] width 37 height 24
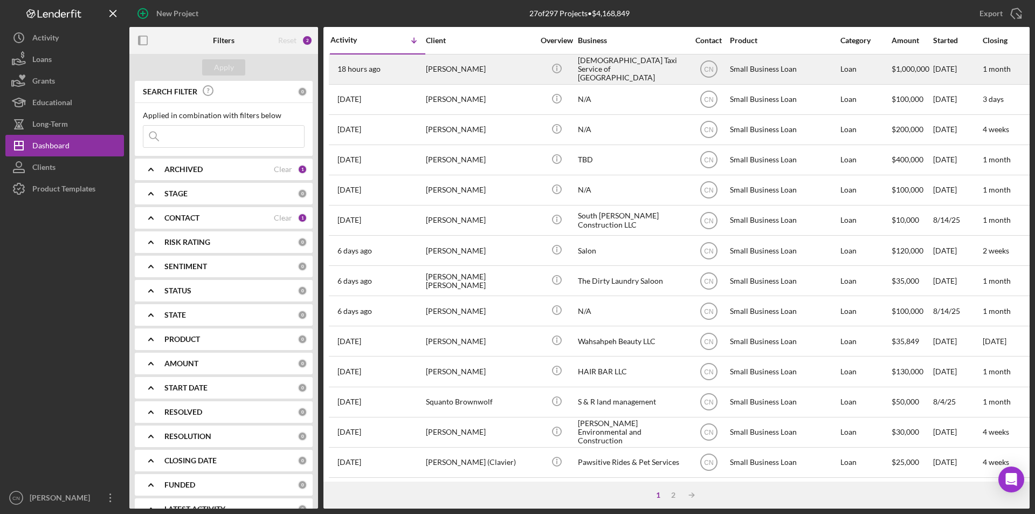
click at [456, 70] on div "[PERSON_NAME]" at bounding box center [480, 69] width 108 height 29
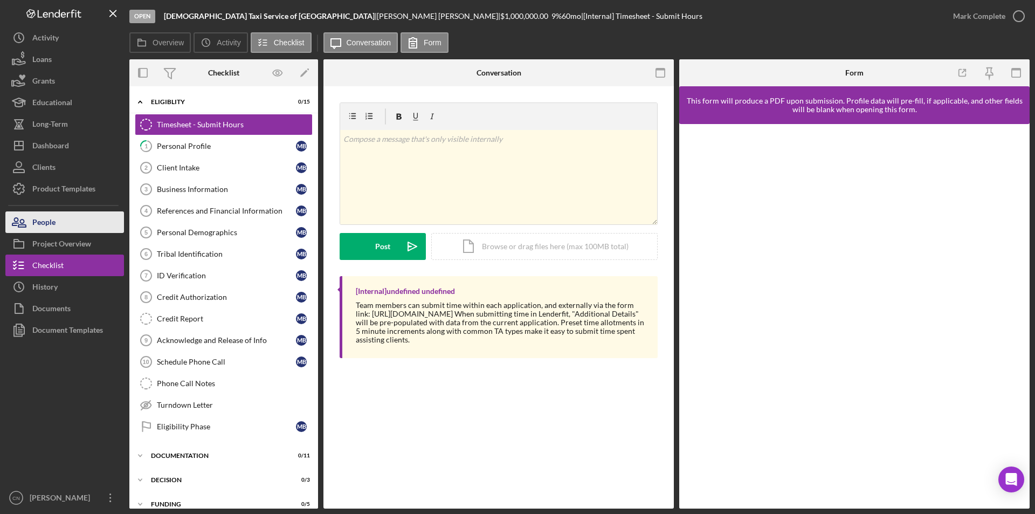
click at [43, 226] on div "People" at bounding box center [43, 223] width 23 height 24
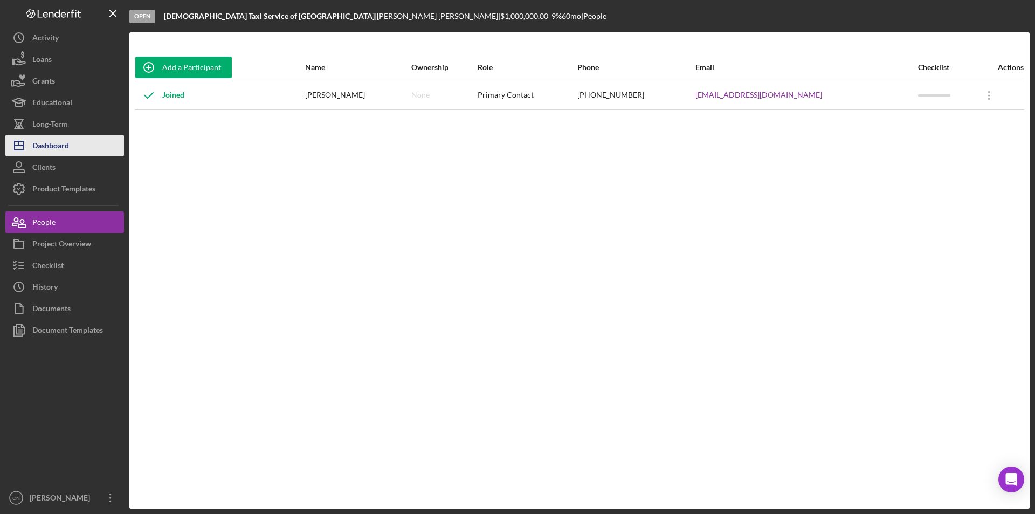
click at [46, 141] on div "Dashboard" at bounding box center [50, 147] width 37 height 24
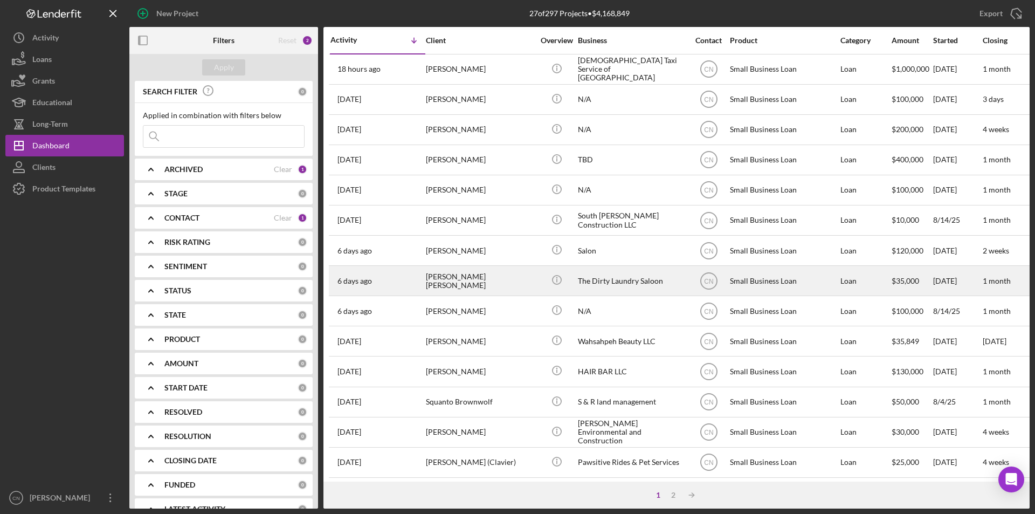
click at [598, 283] on div "The Dirty Laundry Saloon" at bounding box center [632, 280] width 108 height 29
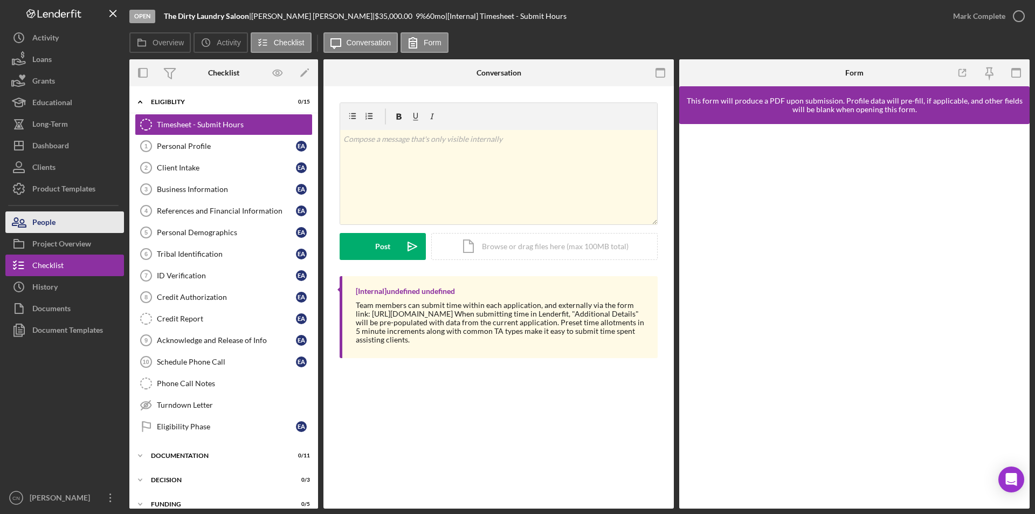
click at [48, 224] on div "People" at bounding box center [43, 223] width 23 height 24
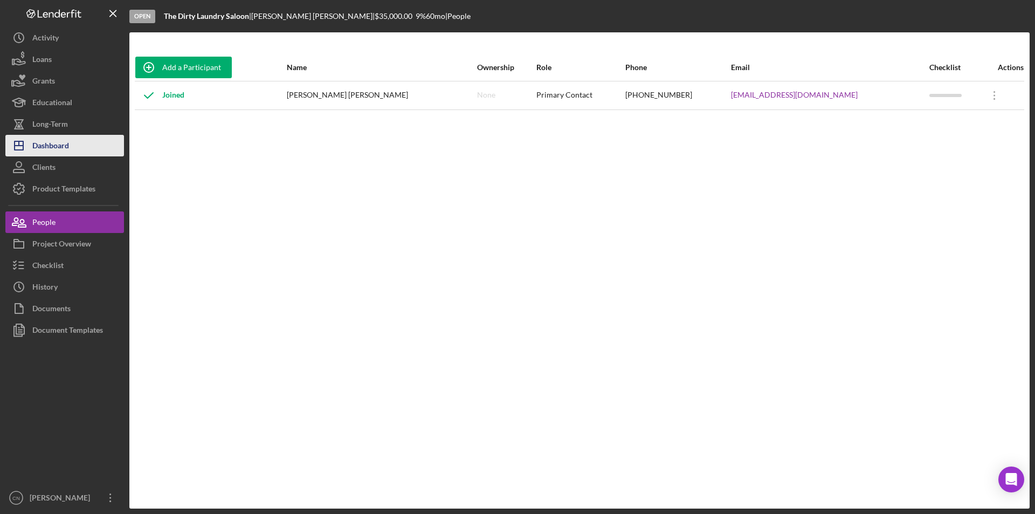
click at [74, 145] on button "Icon/Dashboard Dashboard" at bounding box center [64, 146] width 119 height 22
